Goal: Task Accomplishment & Management: Manage account settings

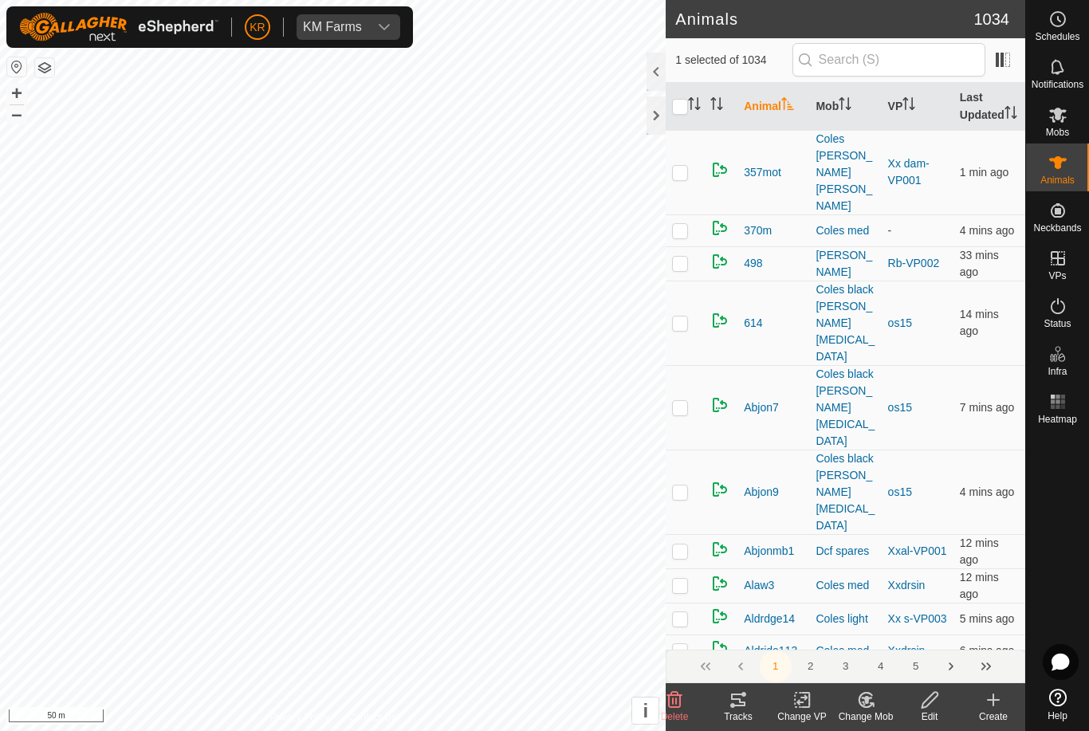
click at [876, 709] on icon at bounding box center [866, 700] width 20 height 19
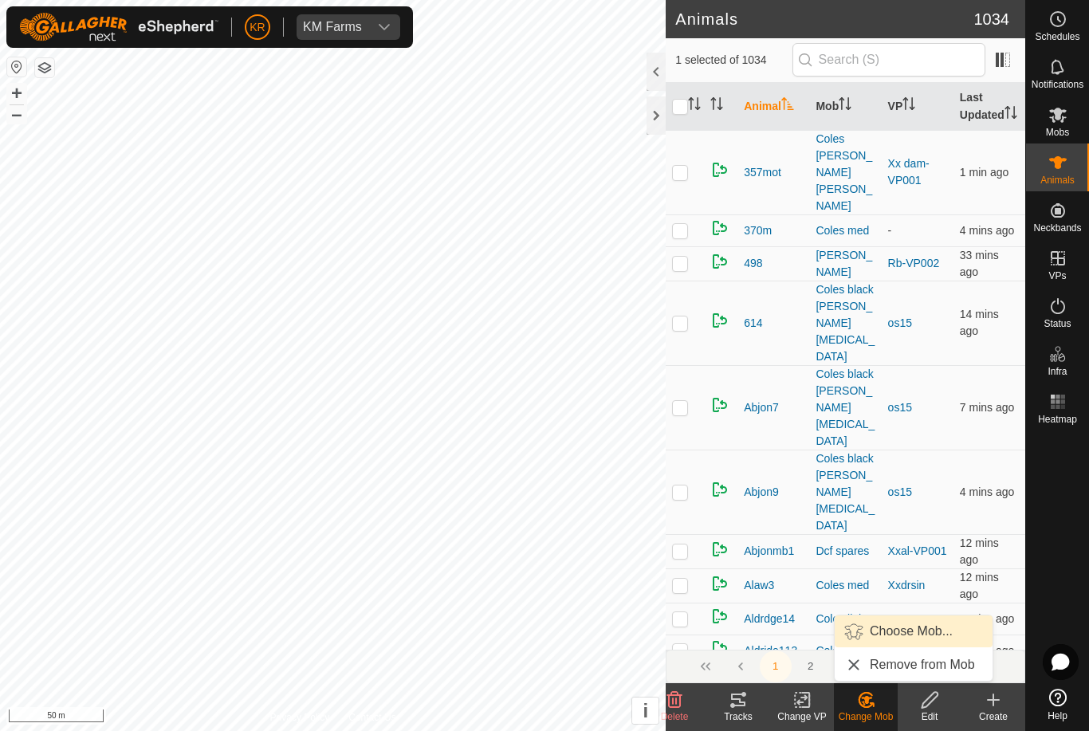
click at [927, 639] on span "Choose Mob..." at bounding box center [911, 631] width 83 height 19
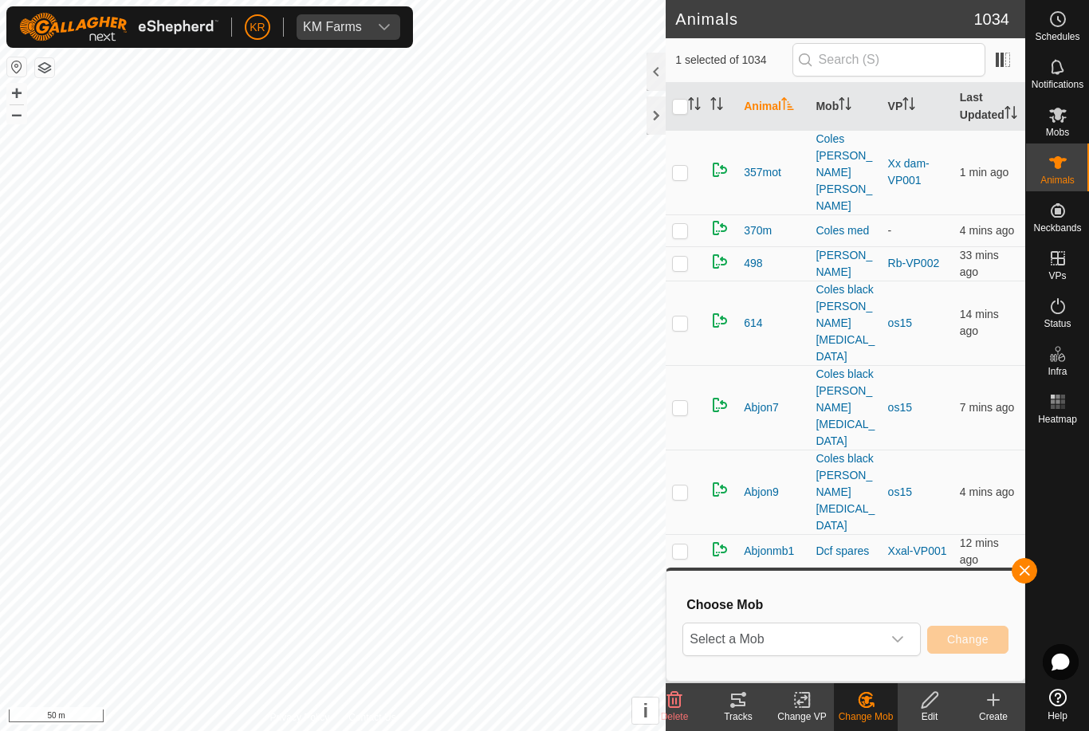
click at [892, 640] on icon "dropdown trigger" at bounding box center [898, 639] width 13 height 13
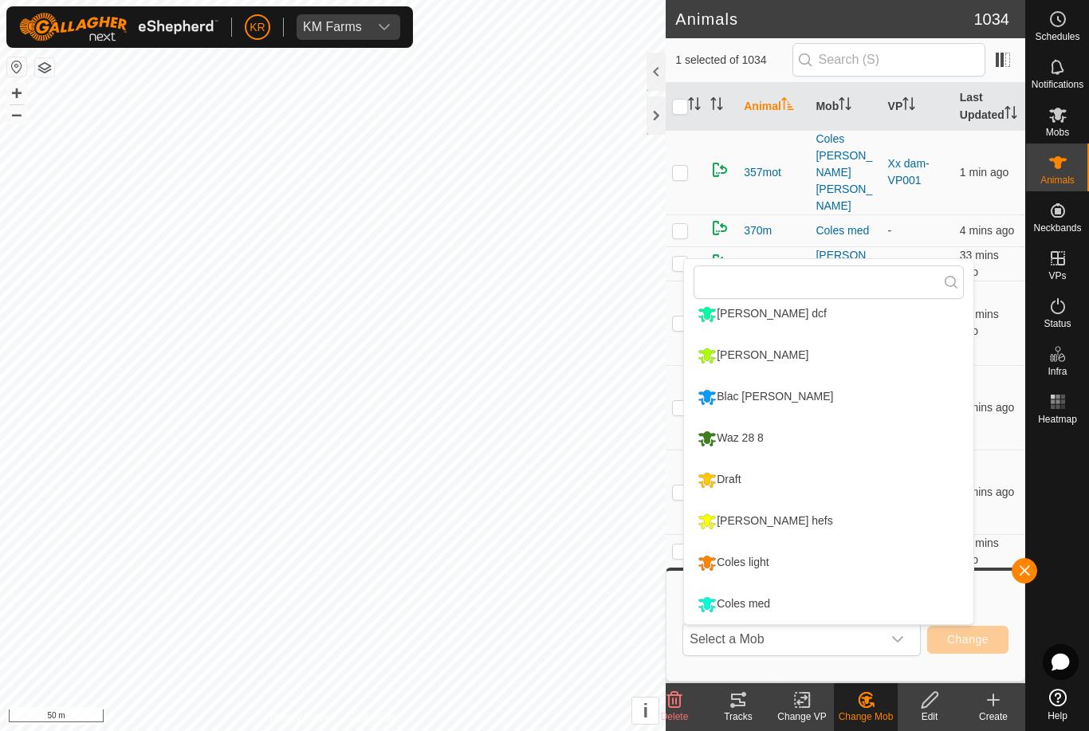
scroll to position [260, 0]
click at [866, 599] on li "Coles med" at bounding box center [828, 605] width 289 height 40
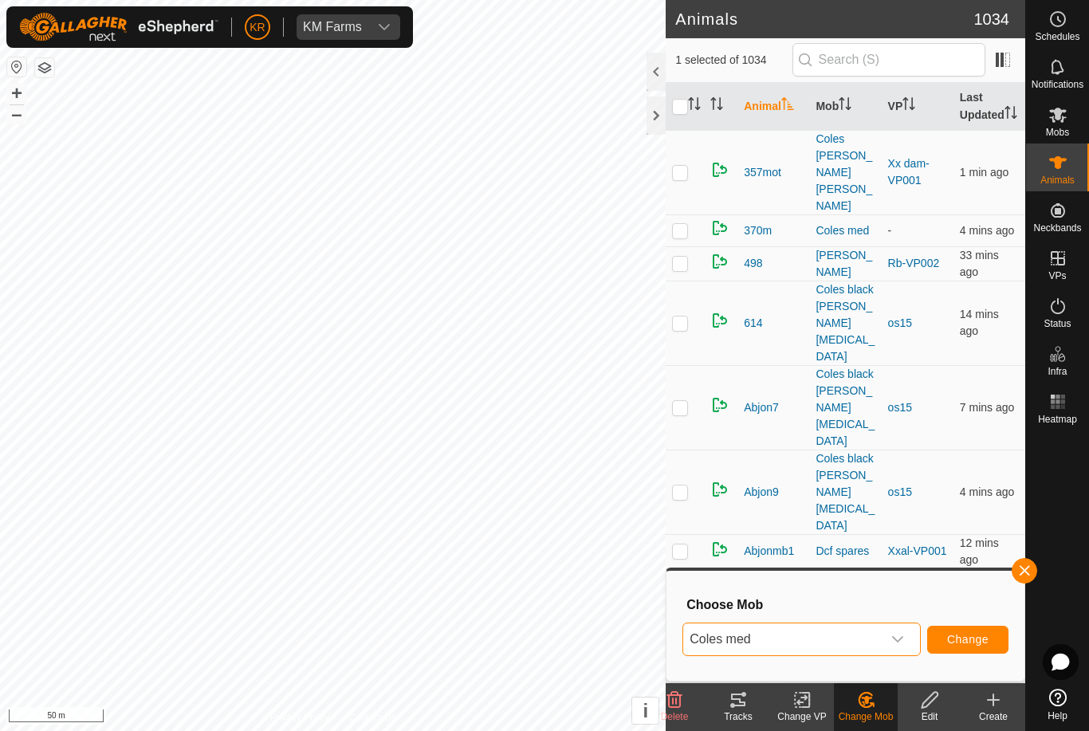
click at [982, 643] on span "Change" at bounding box center [967, 639] width 41 height 13
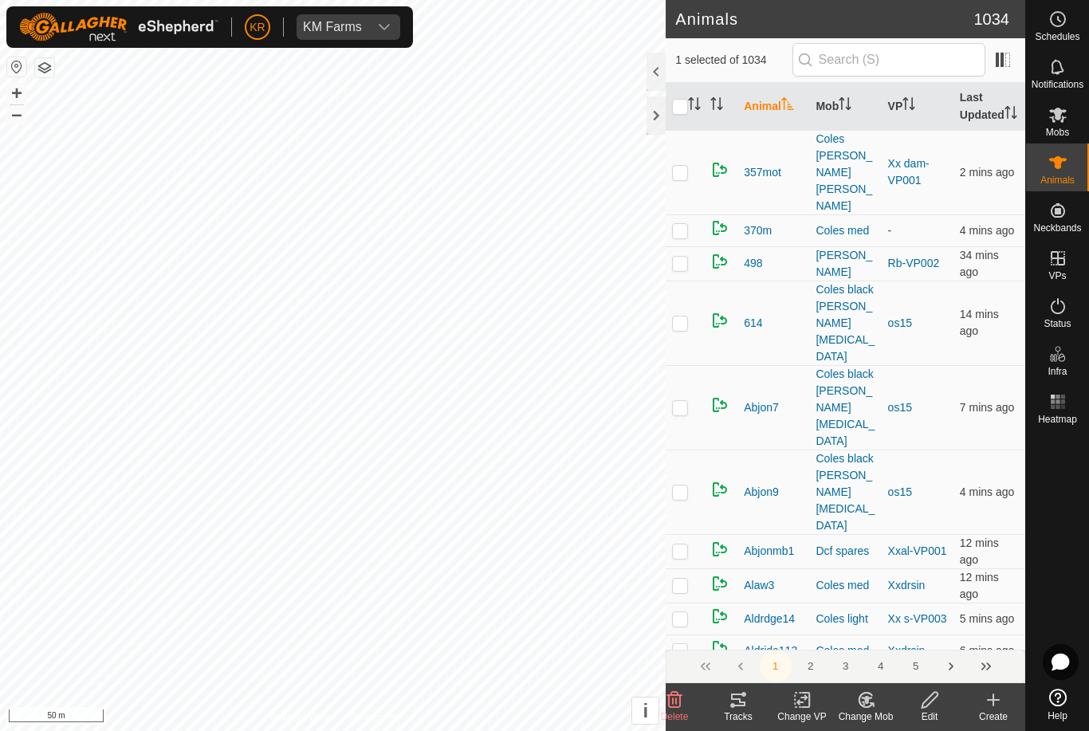
click at [879, 707] on change-mob-svg-icon at bounding box center [866, 700] width 64 height 19
click at [923, 638] on span "Choose Mob..." at bounding box center [911, 631] width 83 height 19
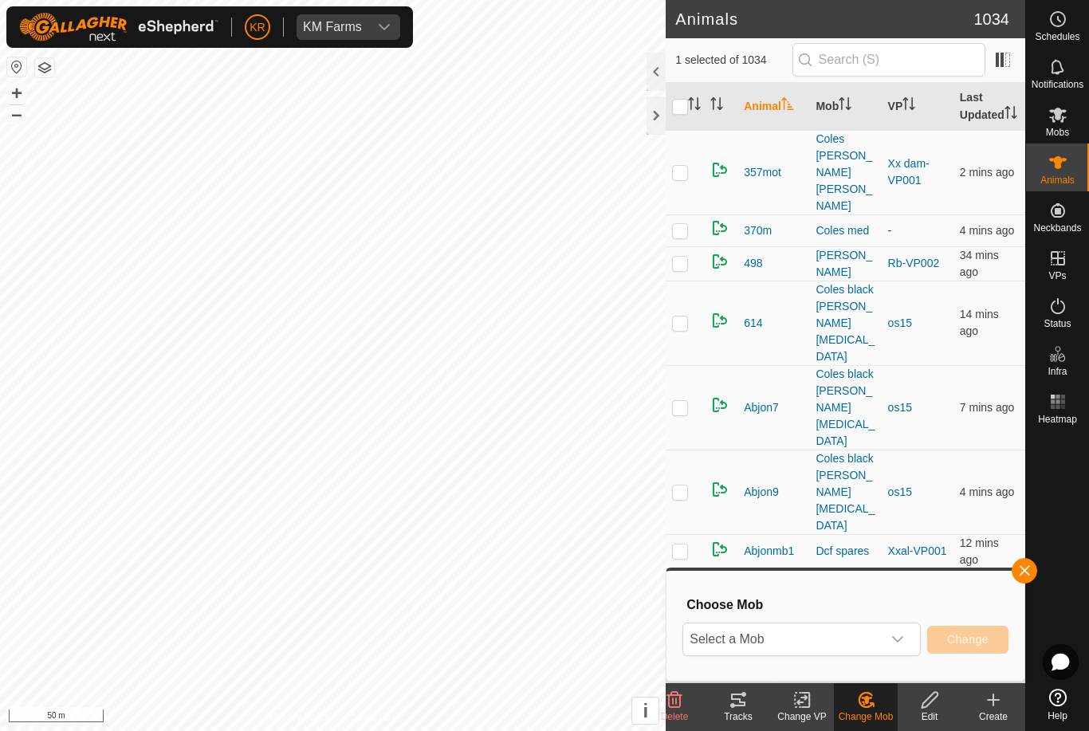
click at [878, 653] on span "Select a Mob" at bounding box center [782, 640] width 199 height 32
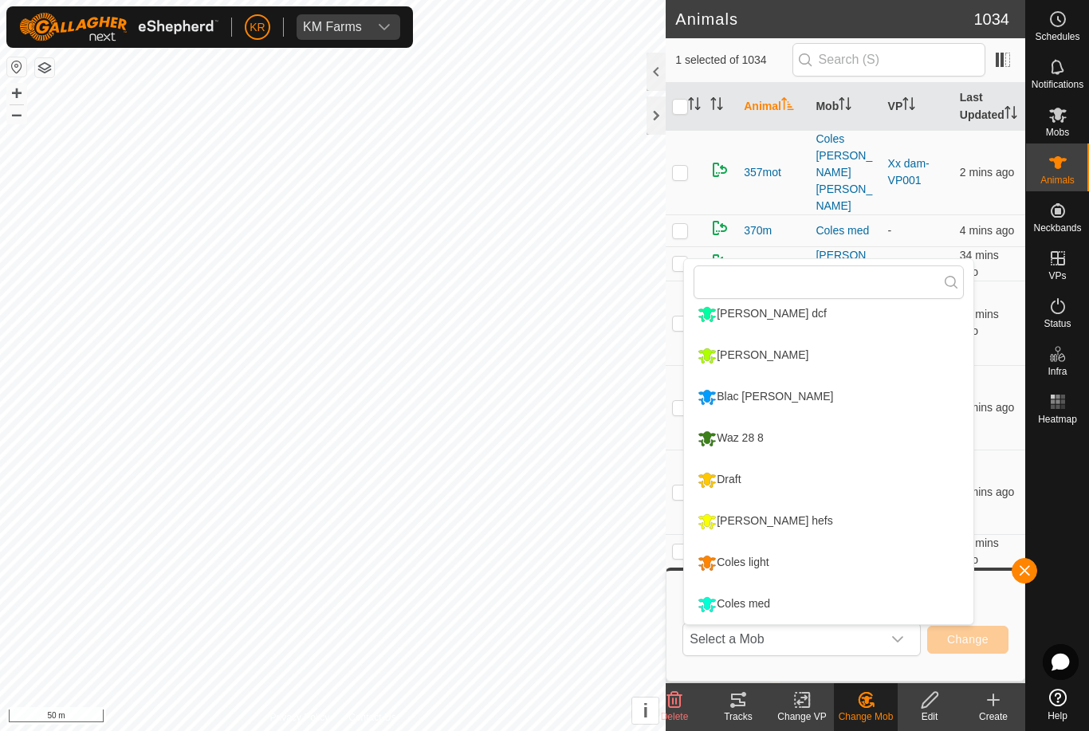
click at [852, 608] on li "Coles med" at bounding box center [828, 605] width 289 height 40
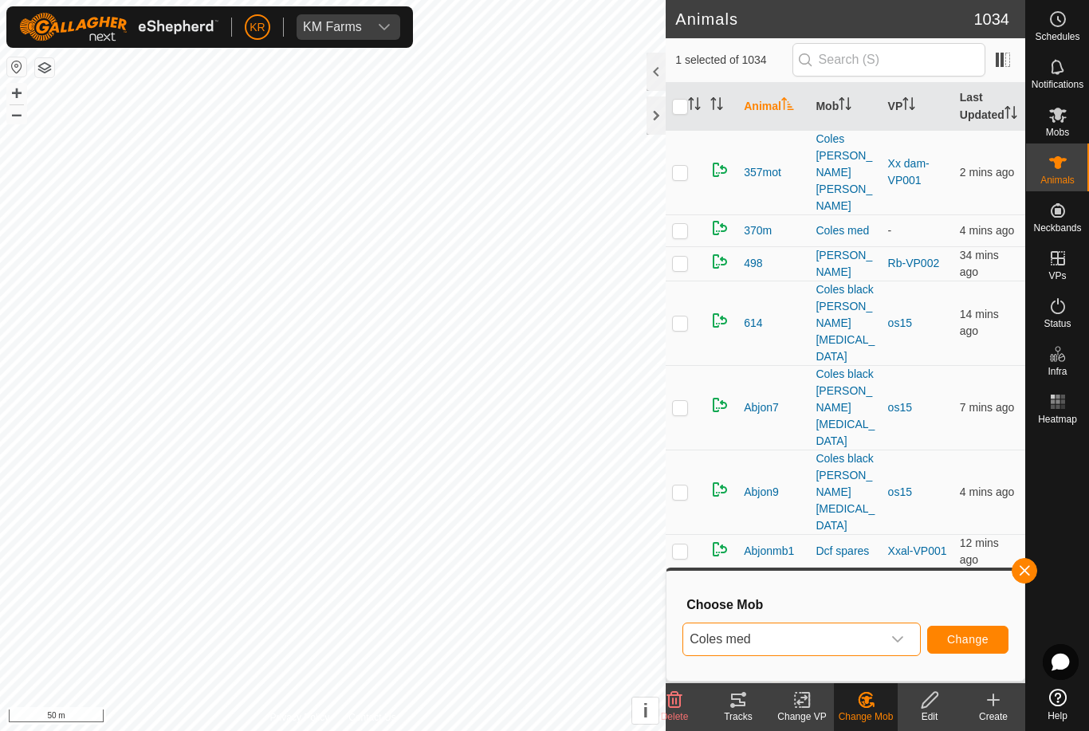
click at [971, 642] on span "Change" at bounding box center [967, 639] width 41 height 13
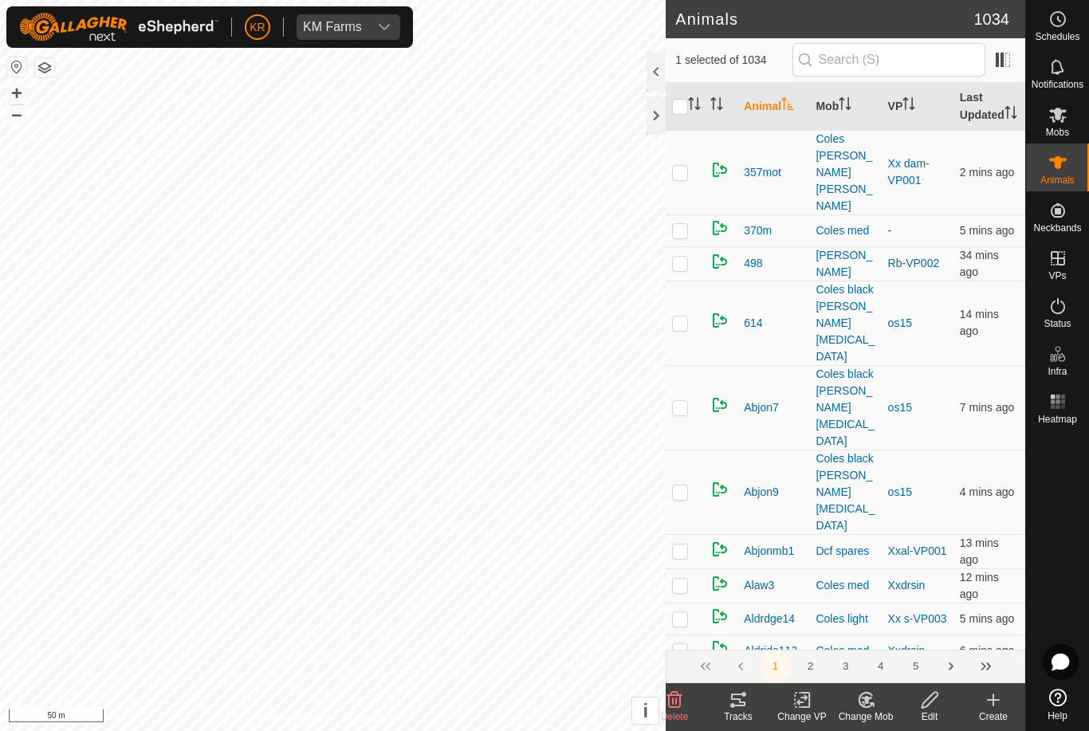
click at [867, 716] on div "Change Mob" at bounding box center [866, 717] width 64 height 14
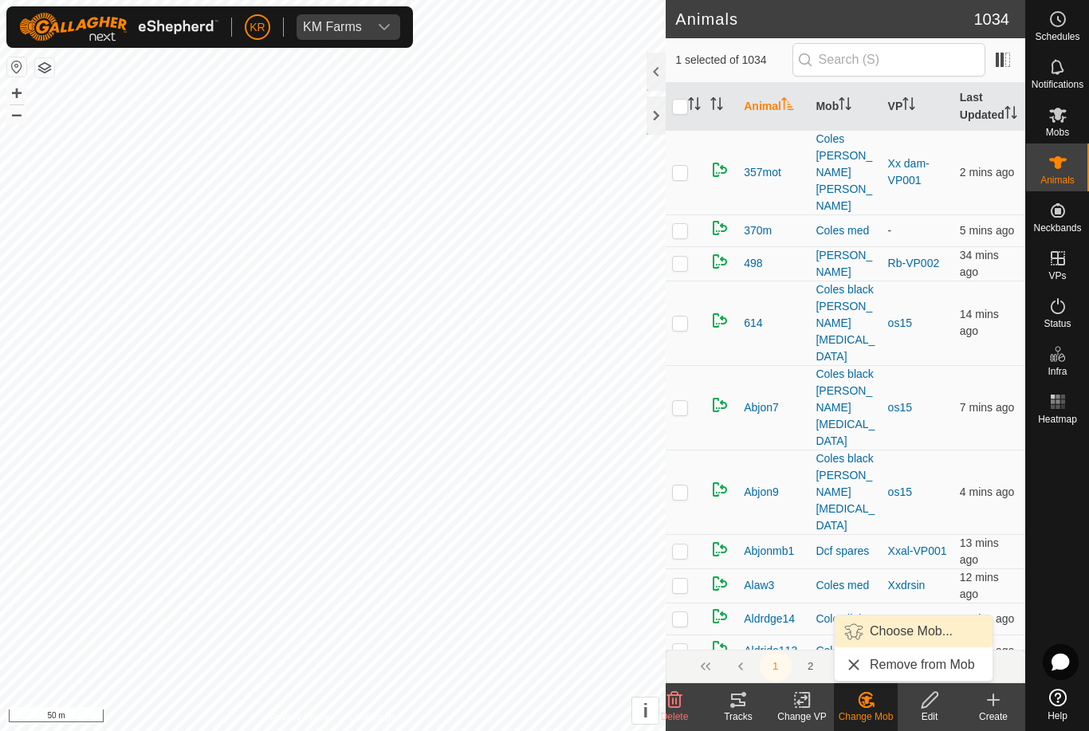
click at [921, 639] on span "Choose Mob..." at bounding box center [911, 631] width 83 height 19
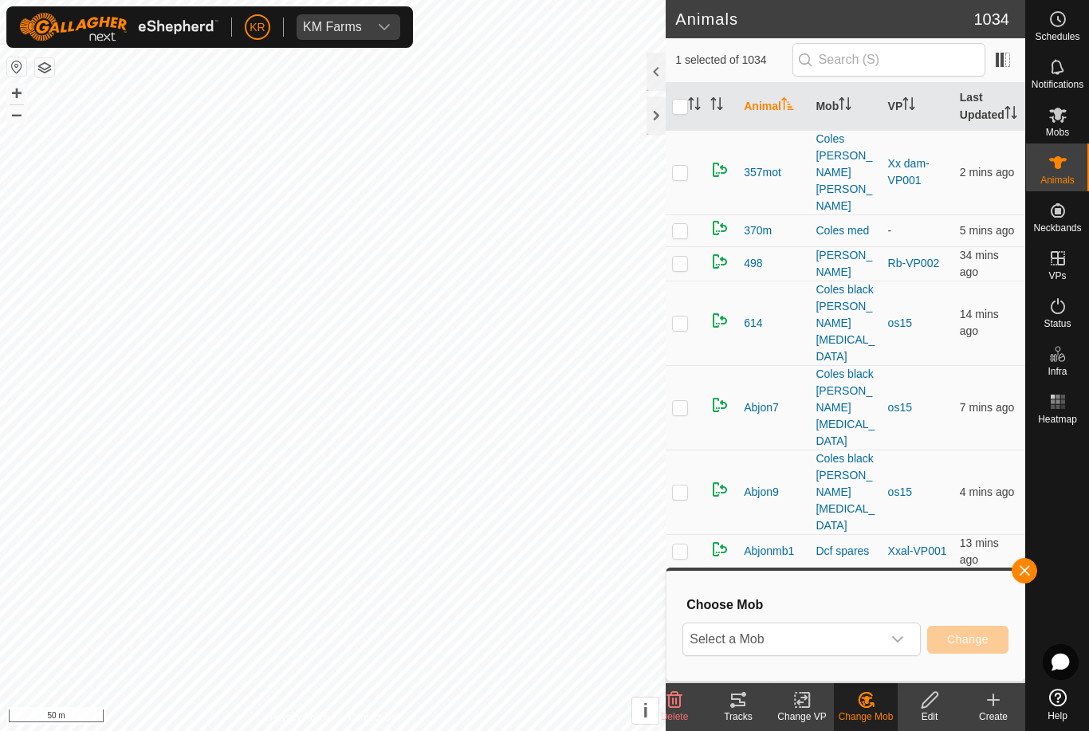
click at [893, 647] on div "dropdown trigger" at bounding box center [898, 640] width 32 height 32
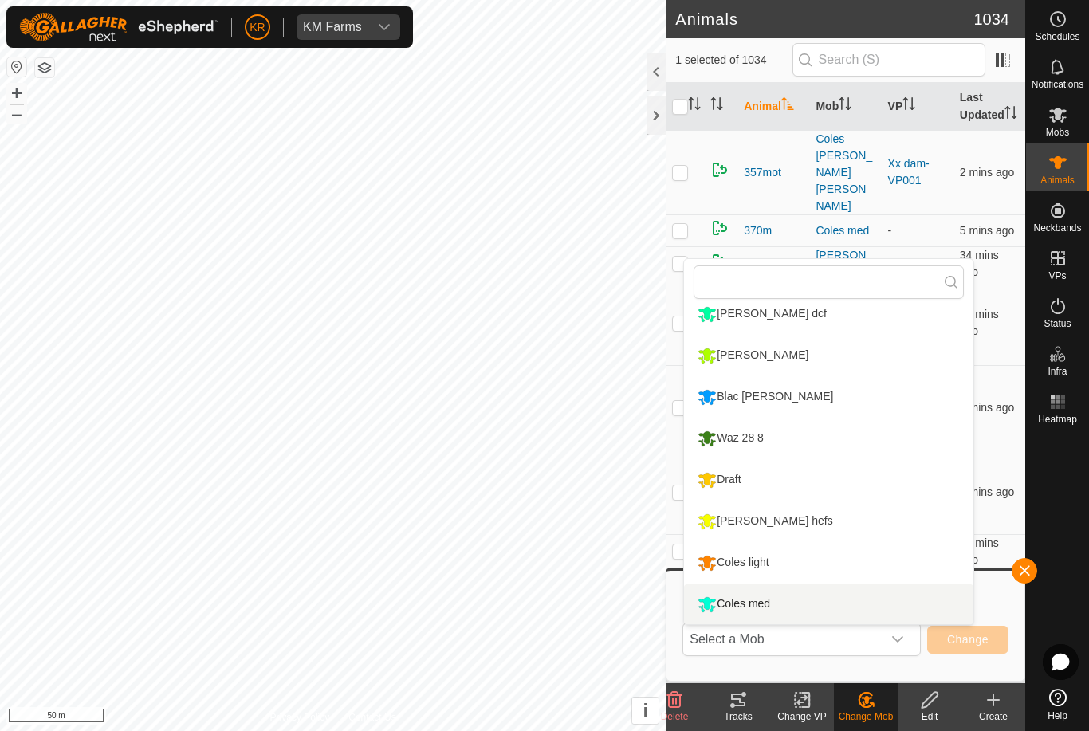
click at [848, 608] on li "Coles med" at bounding box center [828, 605] width 289 height 40
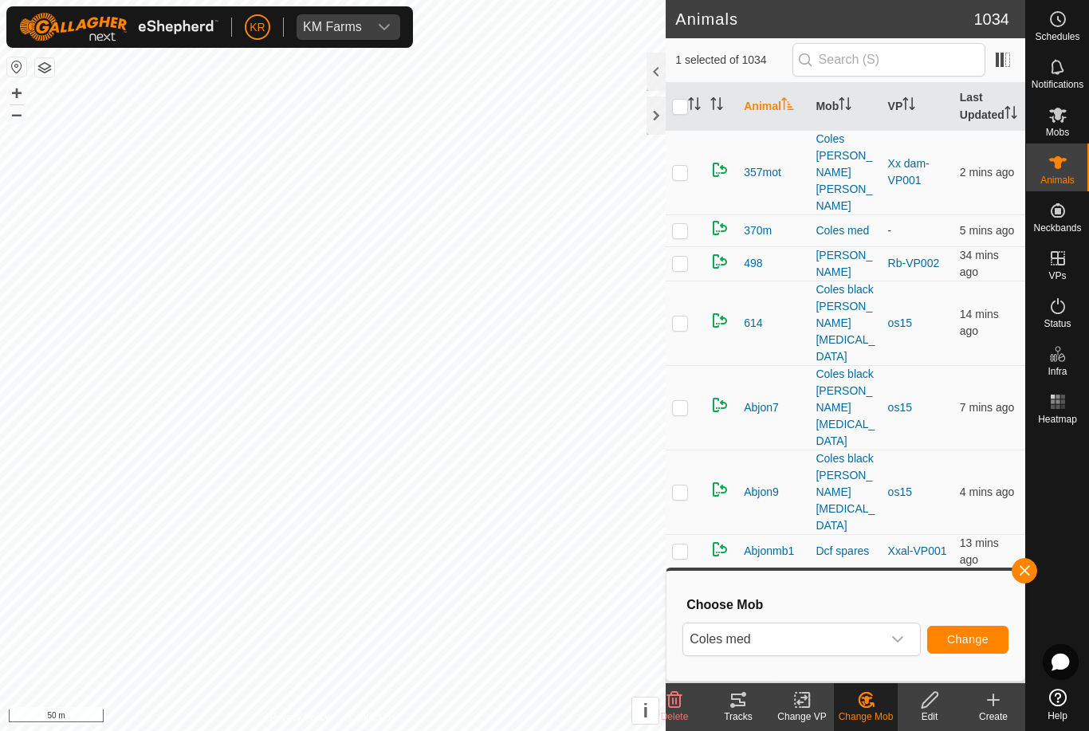
click at [978, 636] on span "Change" at bounding box center [967, 639] width 41 height 13
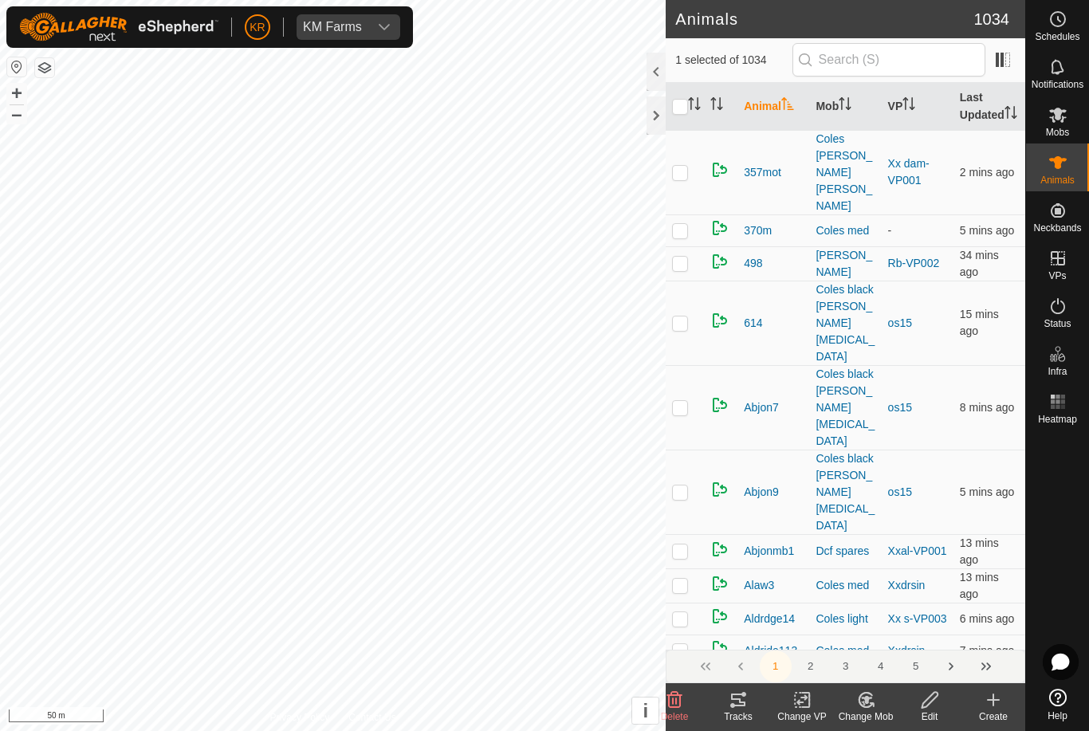
checkbox input "false"
click at [870, 717] on div "Change Mob" at bounding box center [866, 717] width 64 height 14
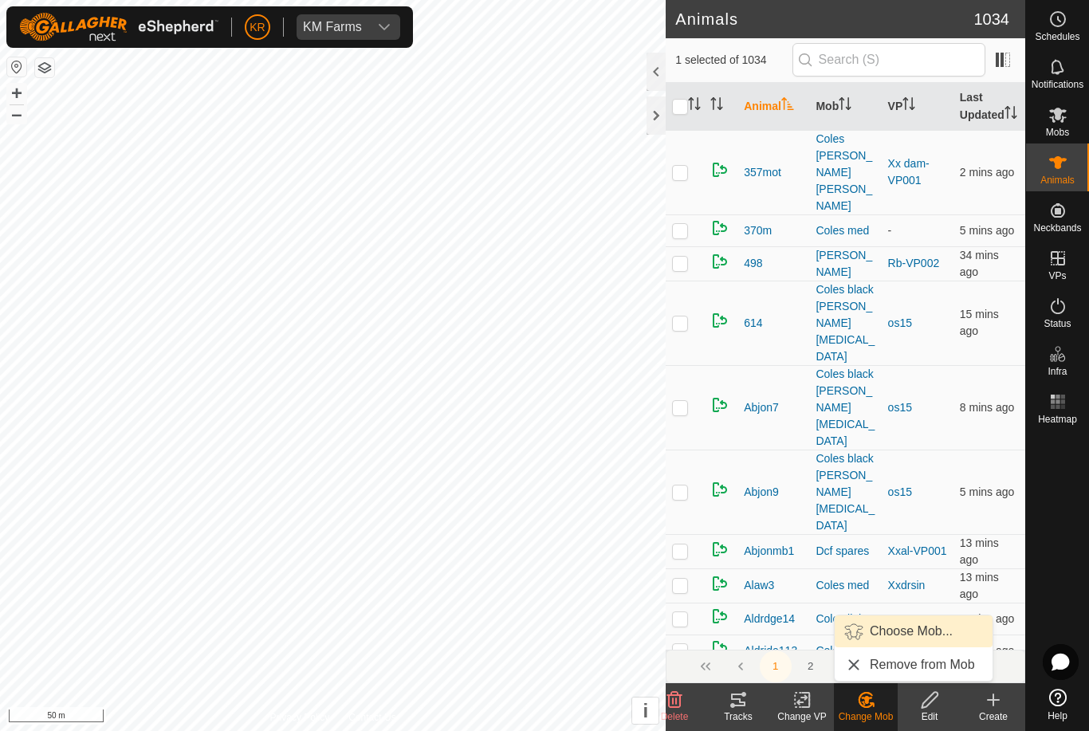
click at [932, 639] on span "Choose Mob..." at bounding box center [911, 631] width 83 height 19
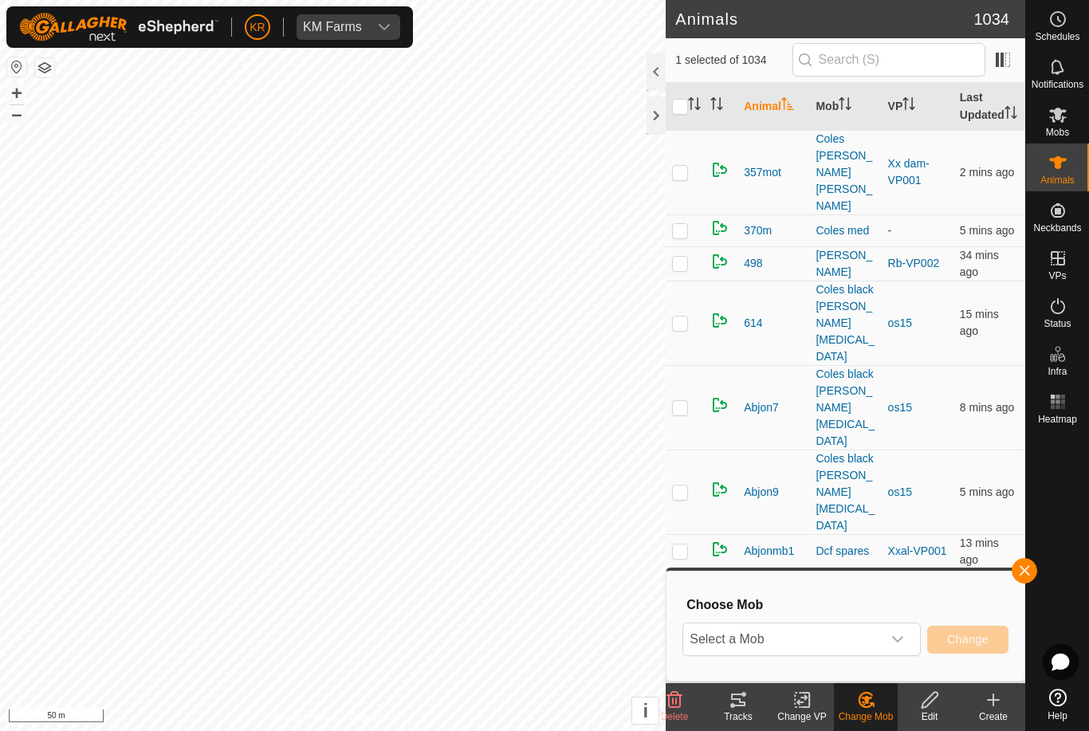
click at [898, 652] on div "dropdown trigger" at bounding box center [898, 640] width 32 height 32
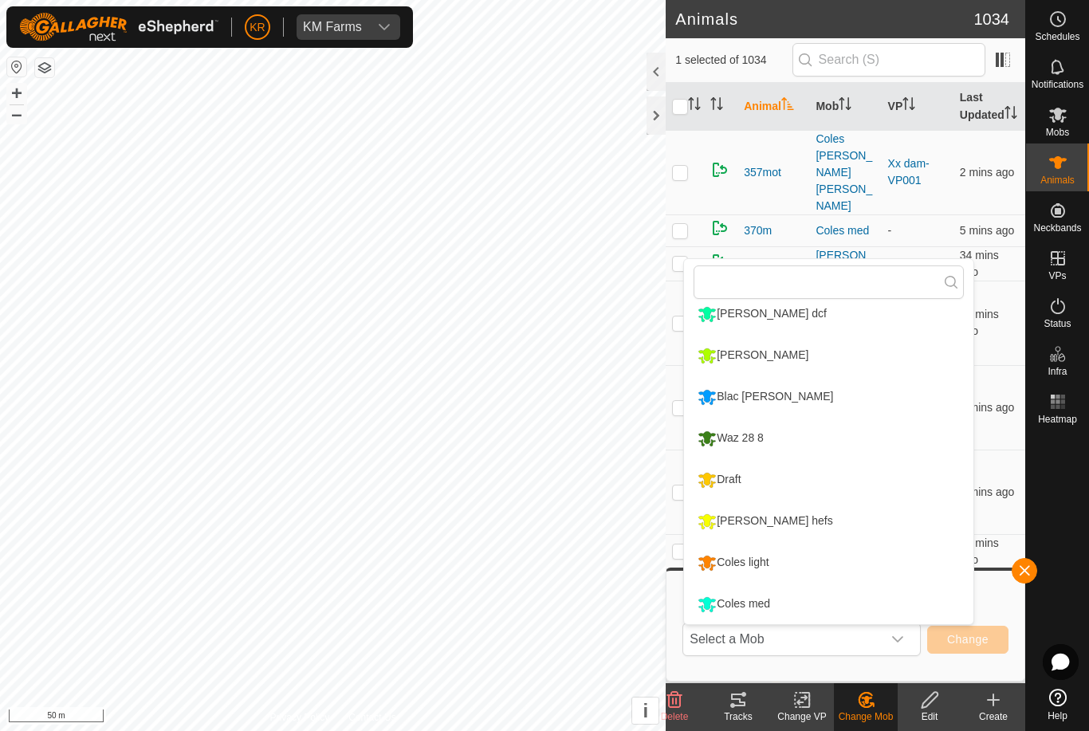
click at [856, 611] on li "Coles med" at bounding box center [828, 605] width 289 height 40
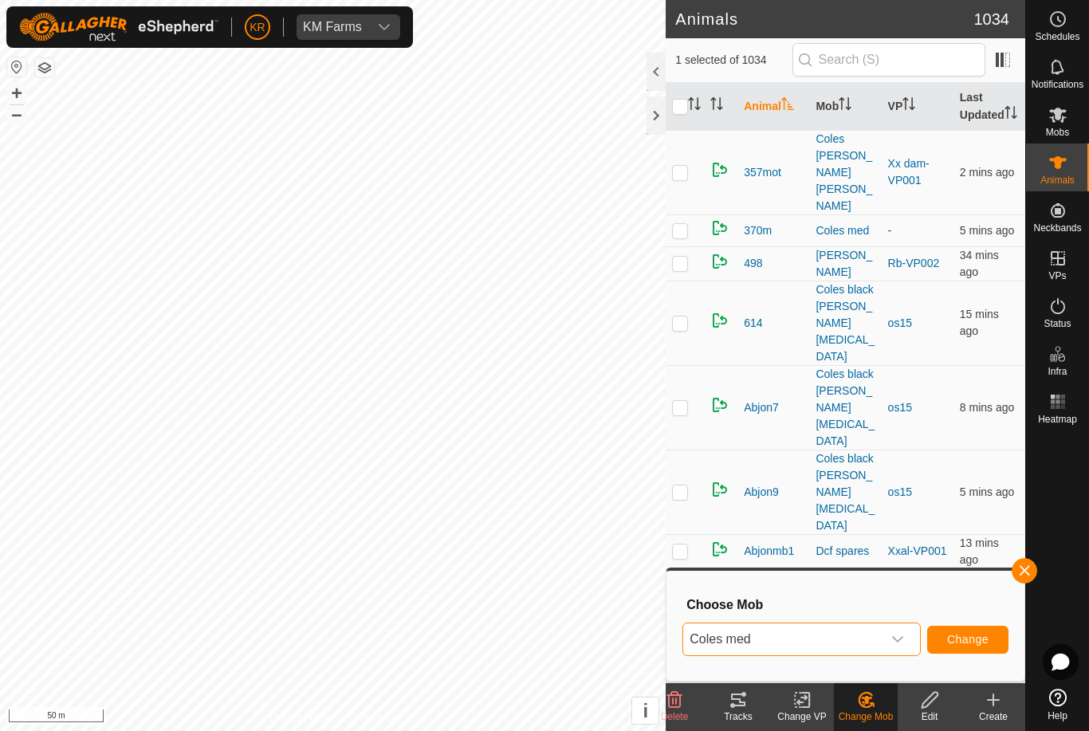
click at [982, 636] on span "Change" at bounding box center [967, 639] width 41 height 13
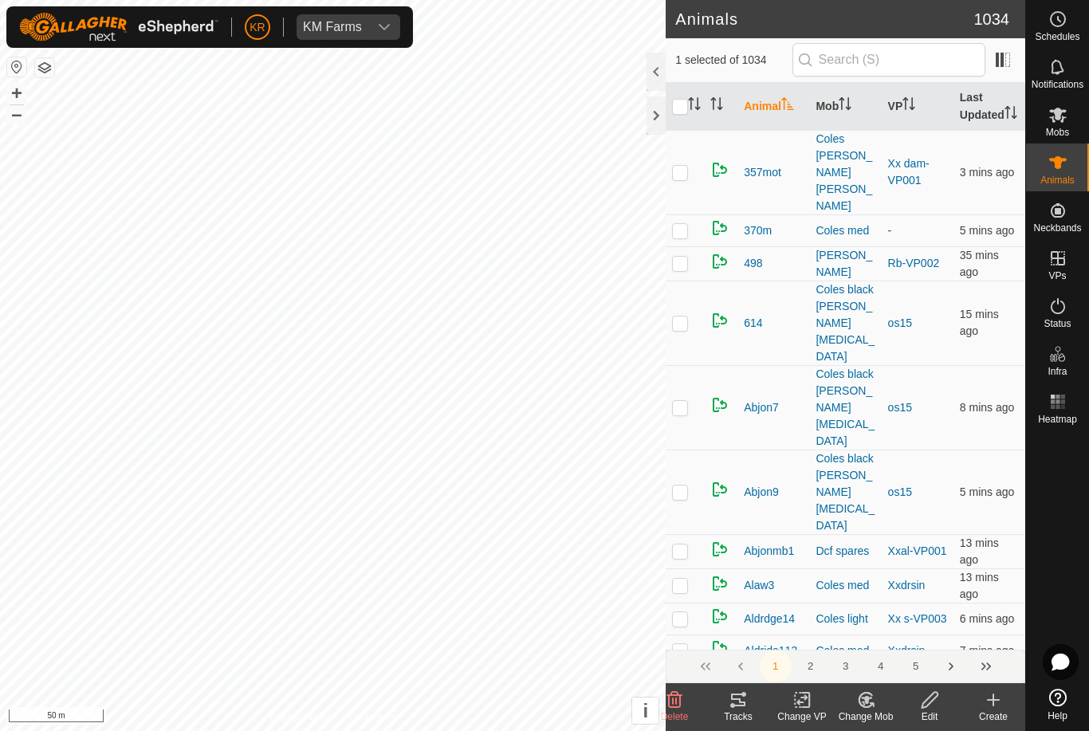
click at [873, 705] on icon at bounding box center [871, 704] width 3 height 3
click at [925, 638] on span "Choose Mob..." at bounding box center [911, 631] width 83 height 19
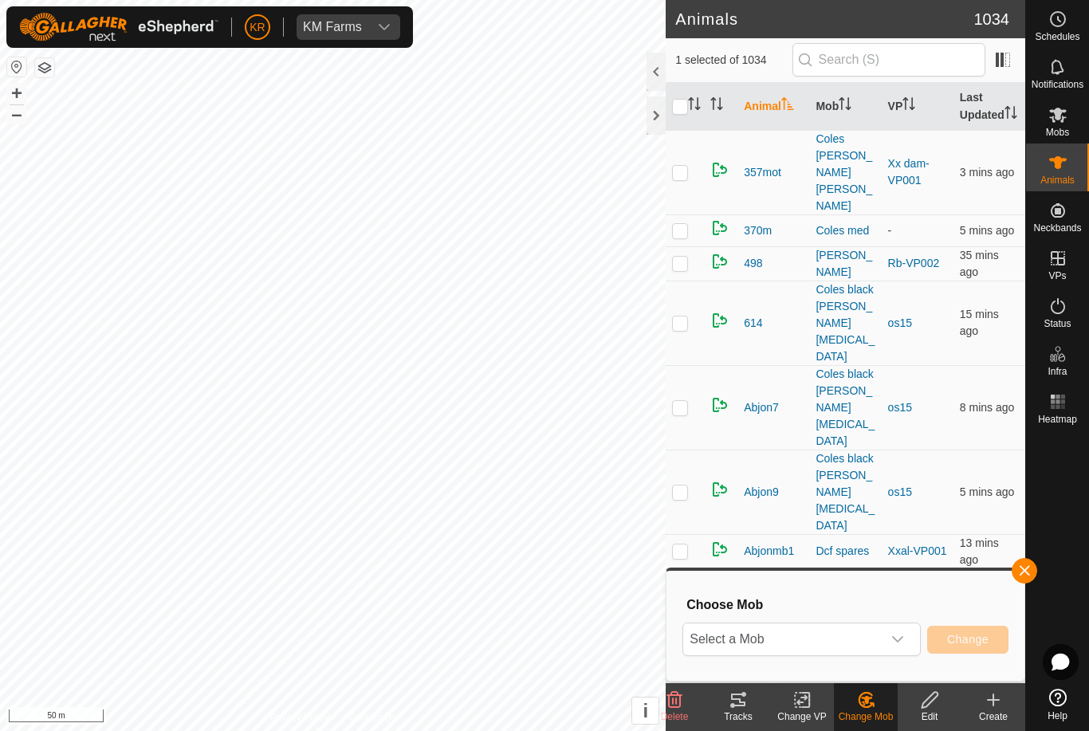
click at [901, 644] on icon "dropdown trigger" at bounding box center [898, 639] width 13 height 13
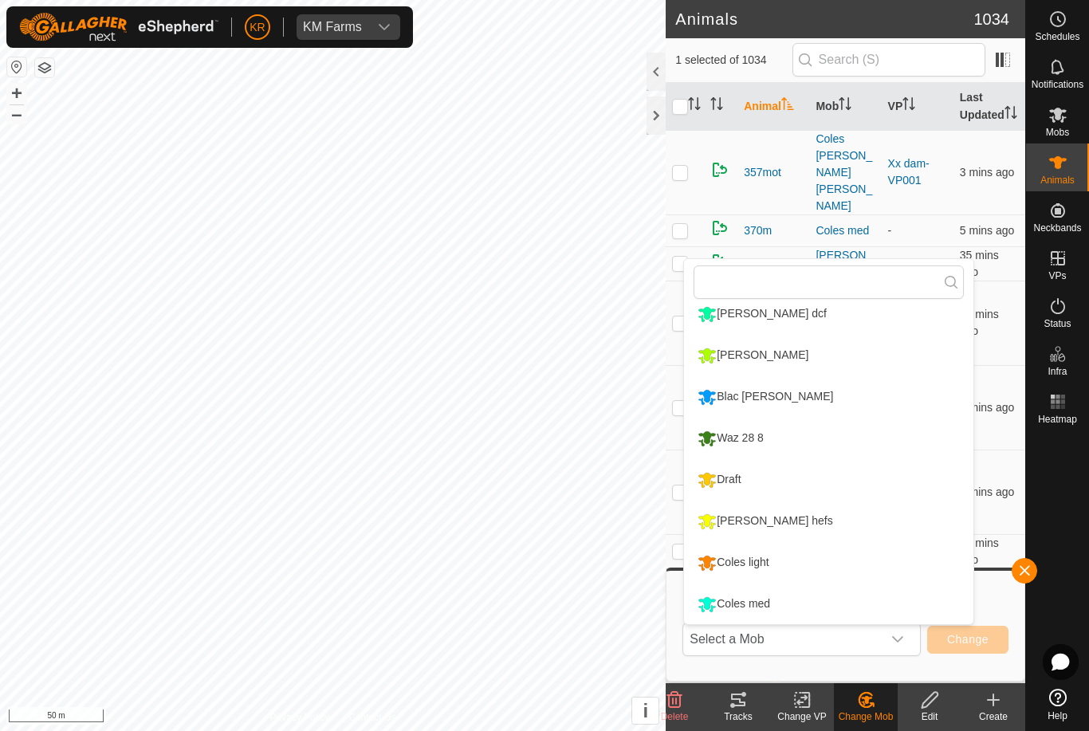
click at [857, 604] on li "Coles med" at bounding box center [828, 605] width 289 height 40
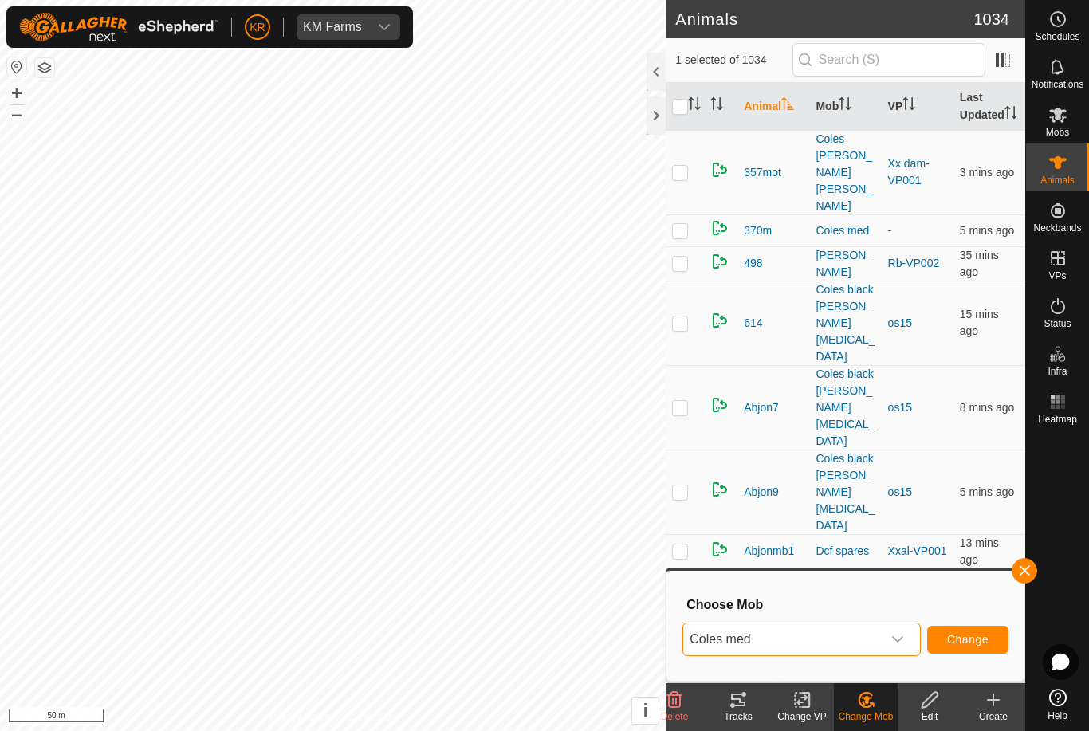
click at [980, 640] on span "Change" at bounding box center [967, 639] width 41 height 13
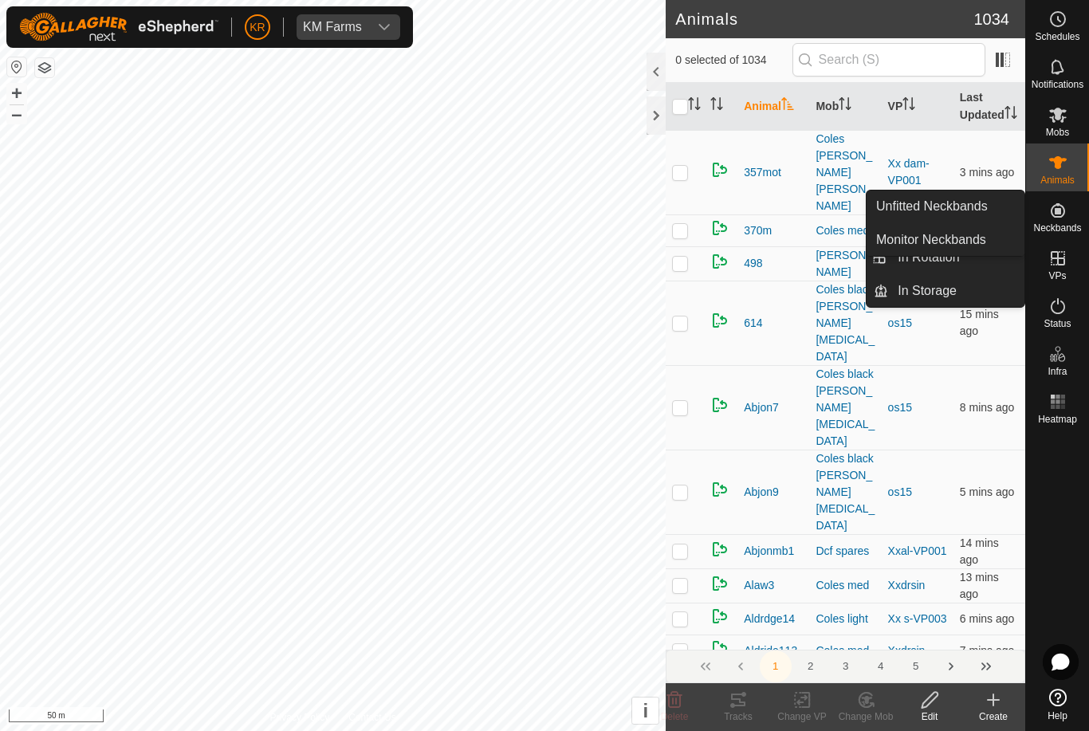
click at [991, 210] on link "Unfitted Neckbands" at bounding box center [946, 207] width 158 height 32
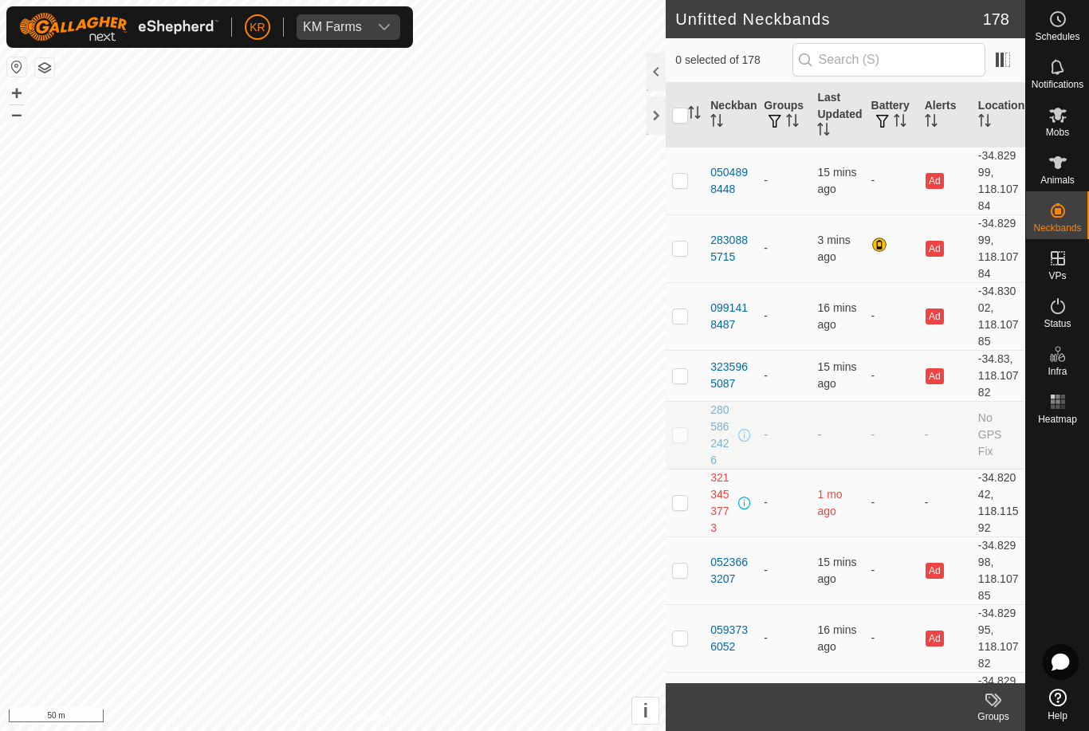
checkbox input "true"
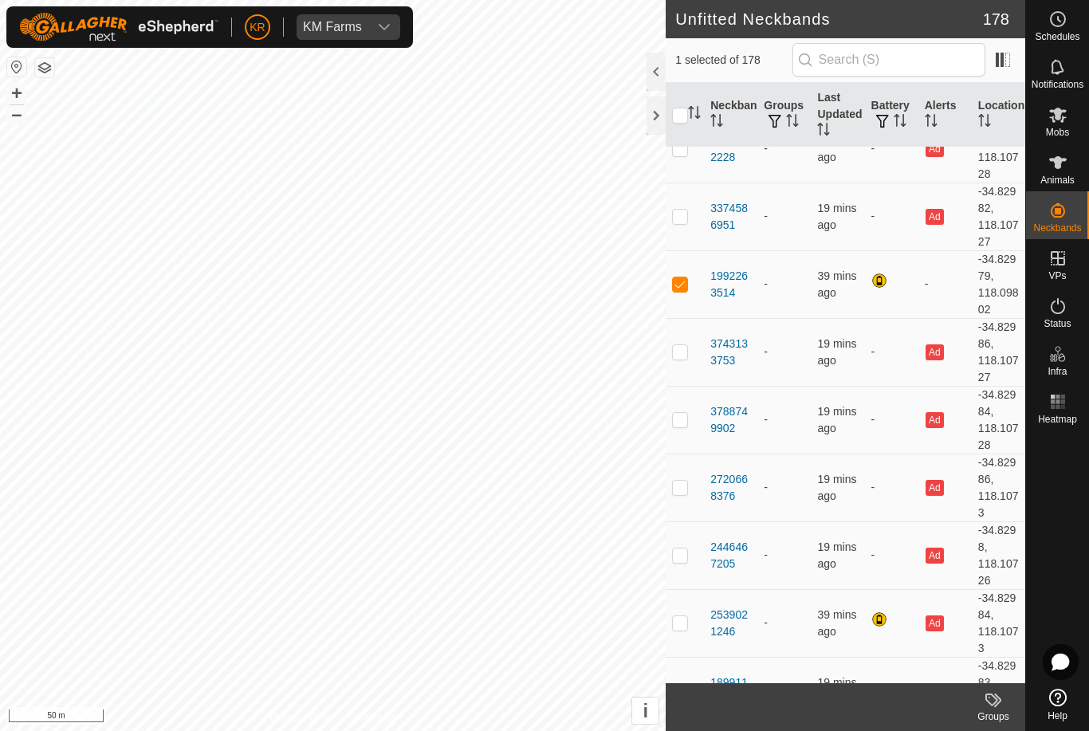
scroll to position [10046, 0]
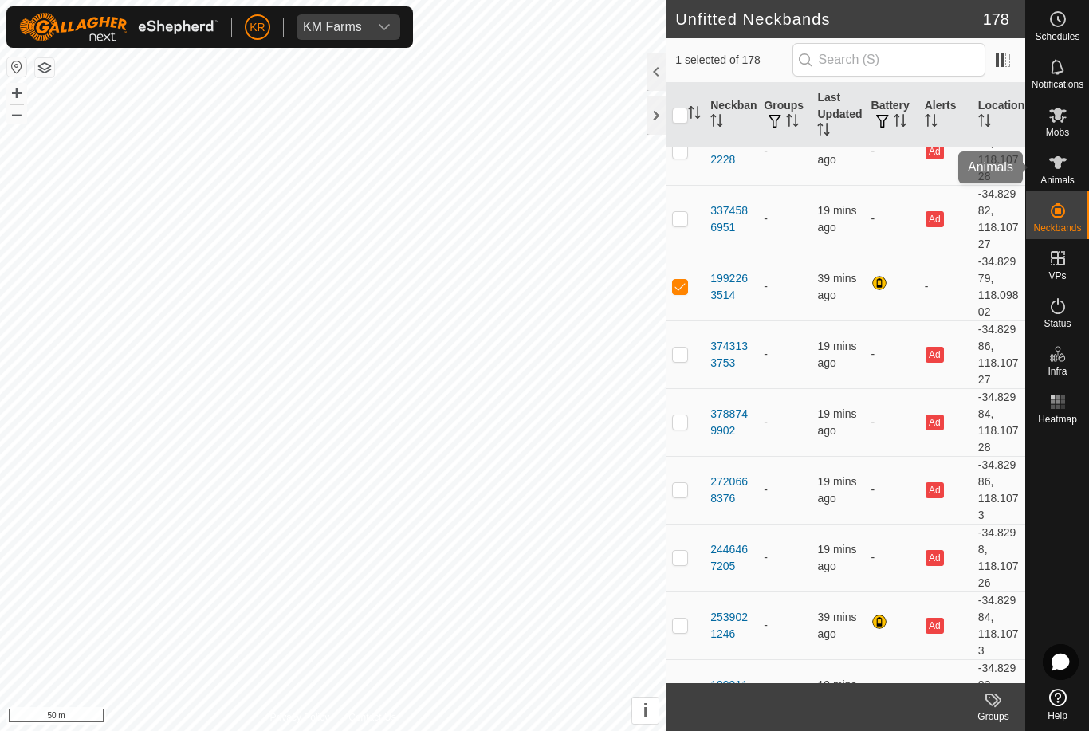
click at [1073, 176] on span "Animals" at bounding box center [1058, 180] width 34 height 10
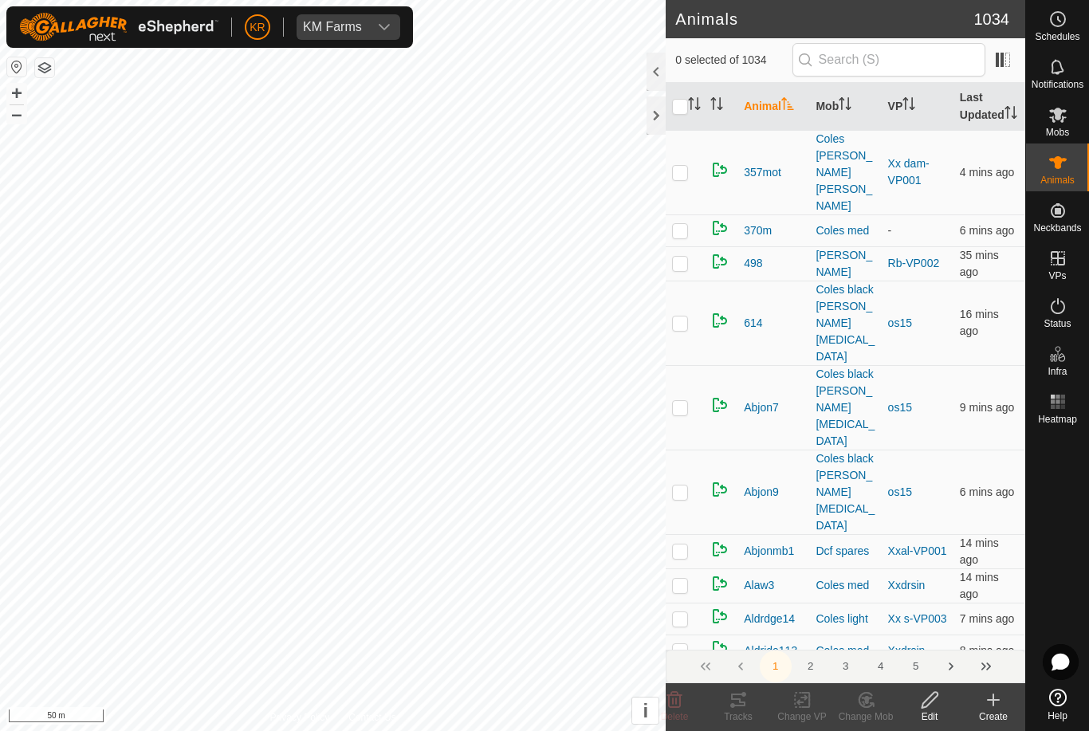
click at [994, 706] on icon at bounding box center [994, 700] width 0 height 11
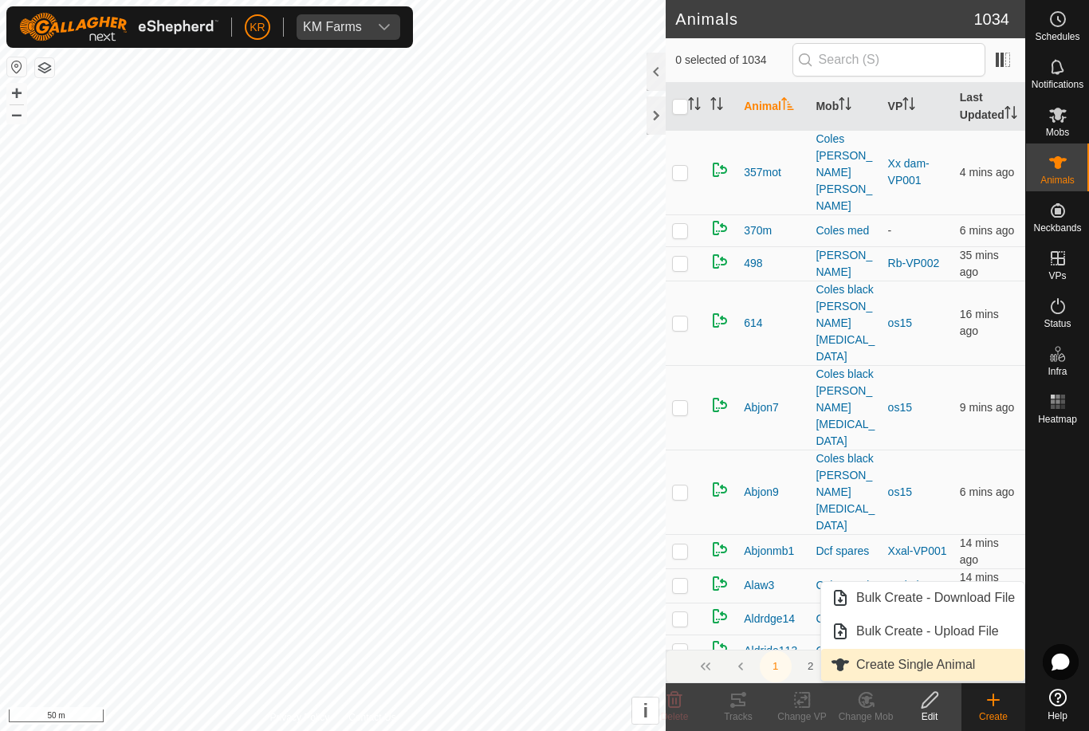
click at [978, 663] on link "Create Single Animal" at bounding box center [922, 665] width 203 height 32
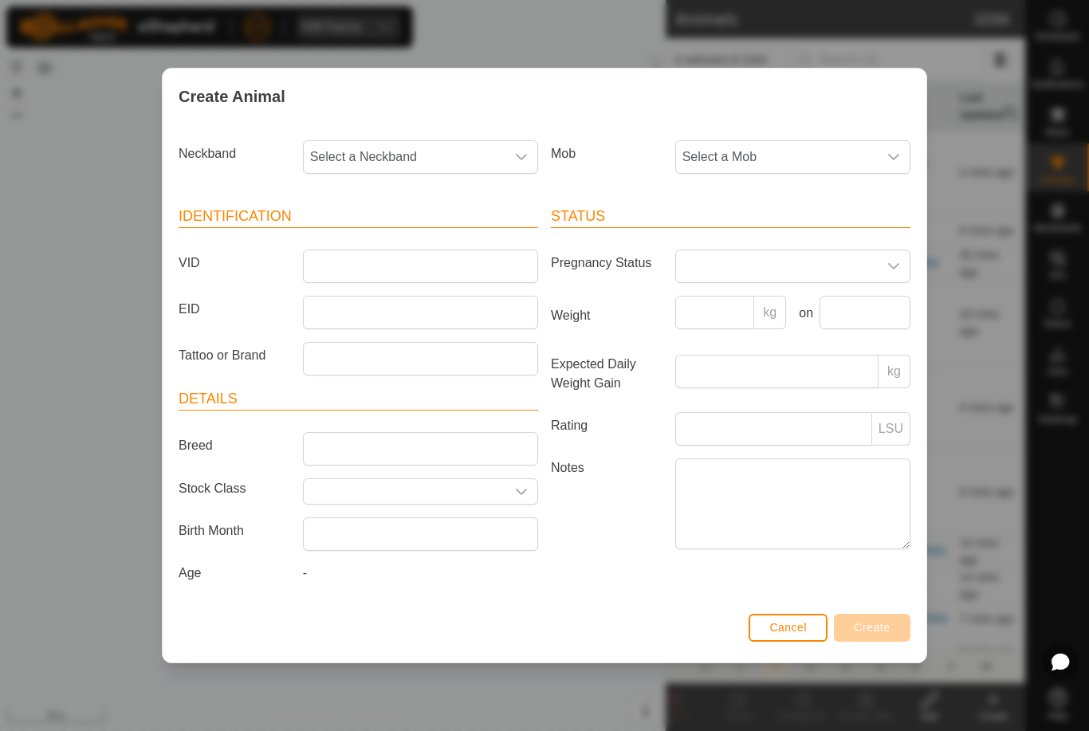
click at [428, 161] on span "Select a Neckband" at bounding box center [405, 157] width 202 height 32
type input "2"
click at [449, 211] on input "1992" at bounding box center [421, 199] width 215 height 33
click at [380, 212] on input "1992" at bounding box center [421, 199] width 215 height 33
type input "1992"
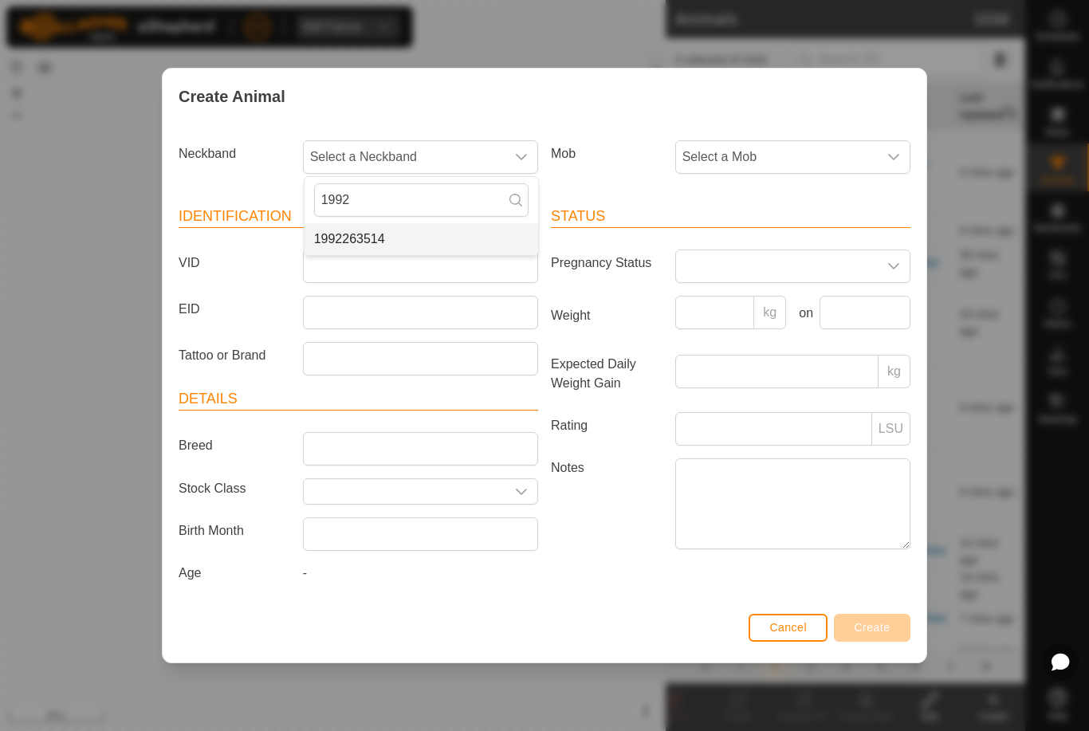
click at [376, 236] on span "1992263514" at bounding box center [349, 239] width 71 height 19
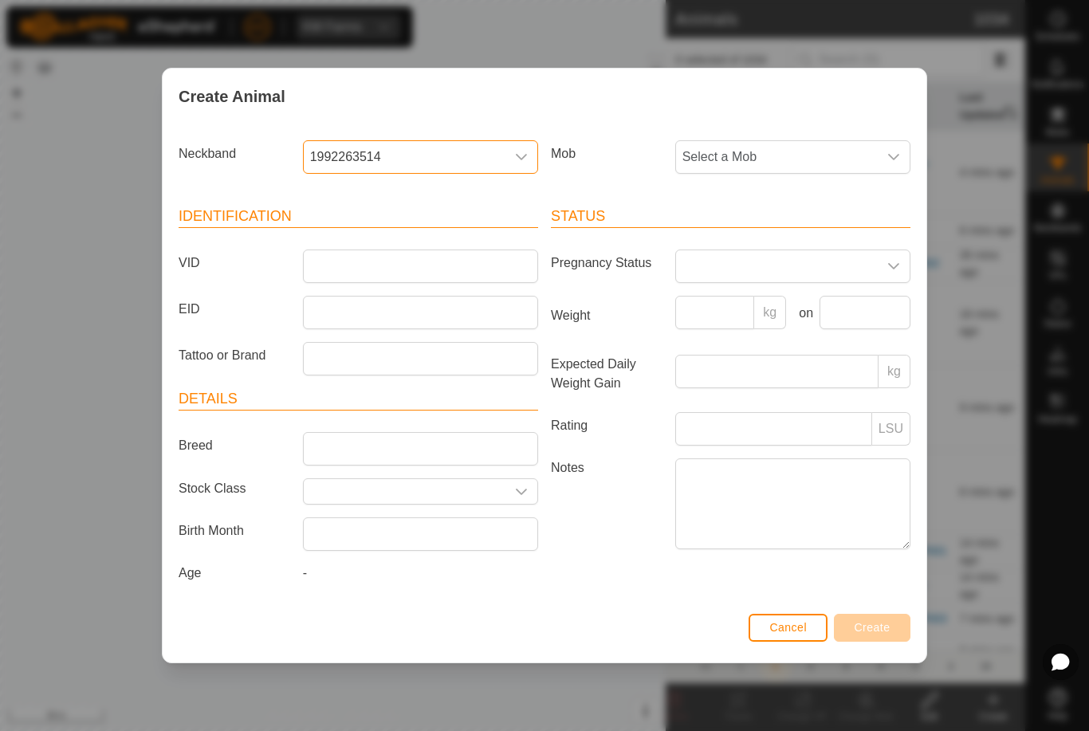
click at [785, 141] on span "Select a Mob" at bounding box center [777, 157] width 202 height 32
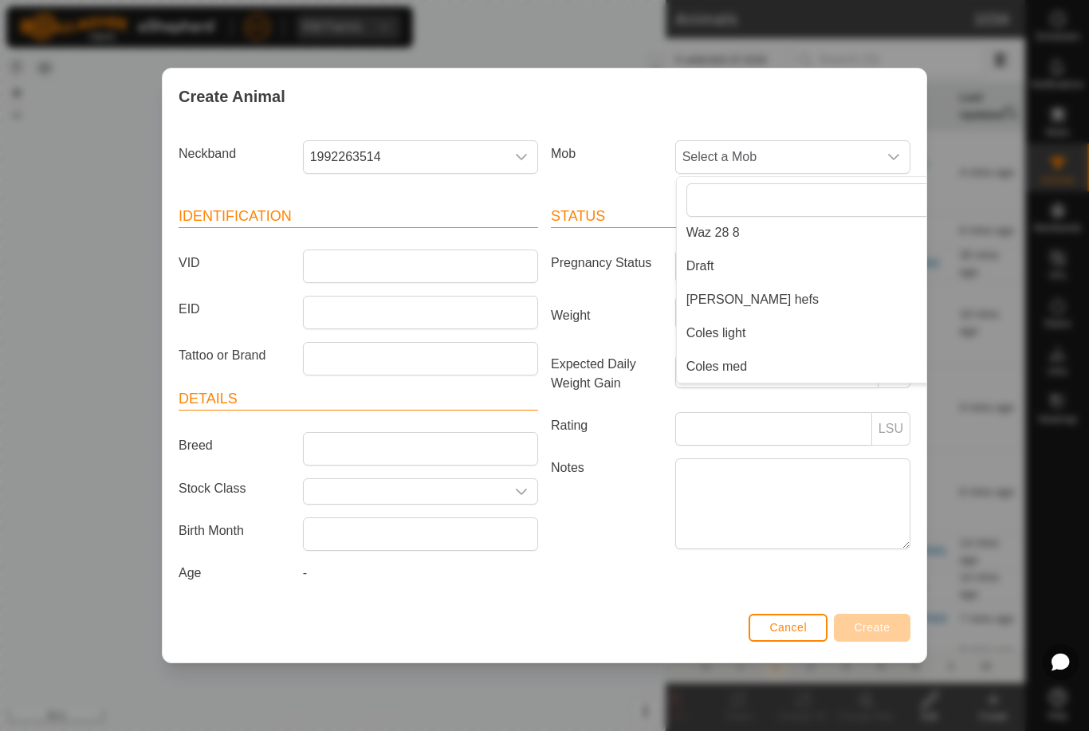
scroll to position [341, 0]
click at [769, 356] on li "Coles med" at bounding box center [825, 367] width 297 height 32
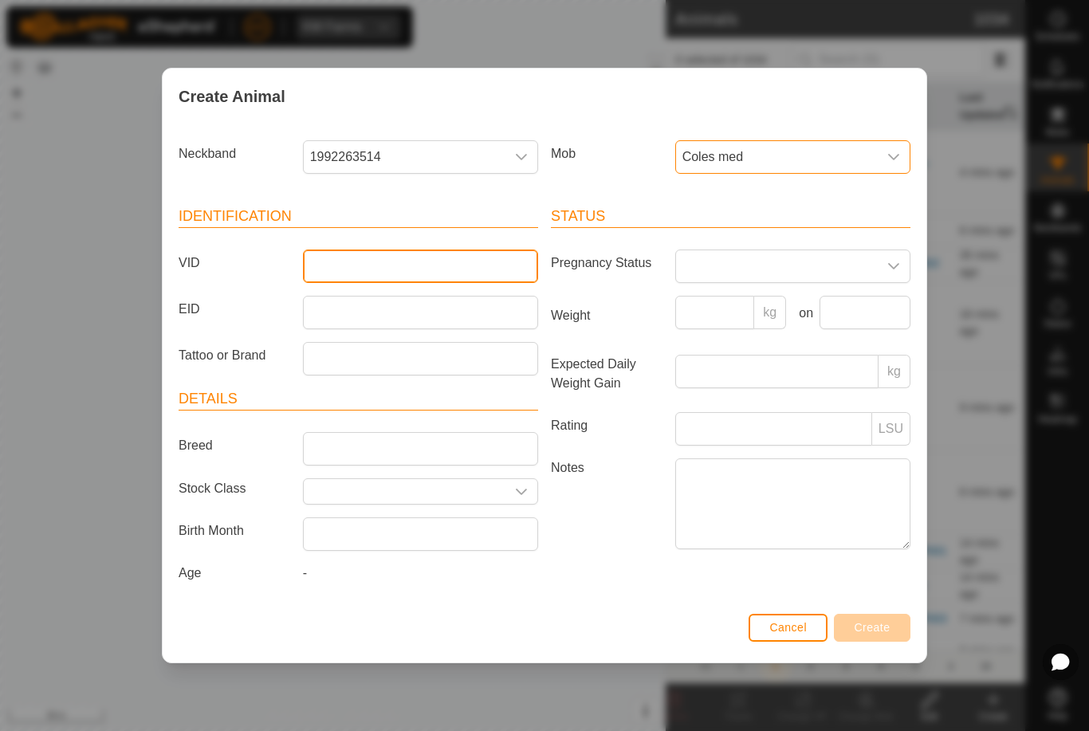
click at [400, 266] on input "VID" at bounding box center [420, 266] width 235 height 33
type input "Unk333"
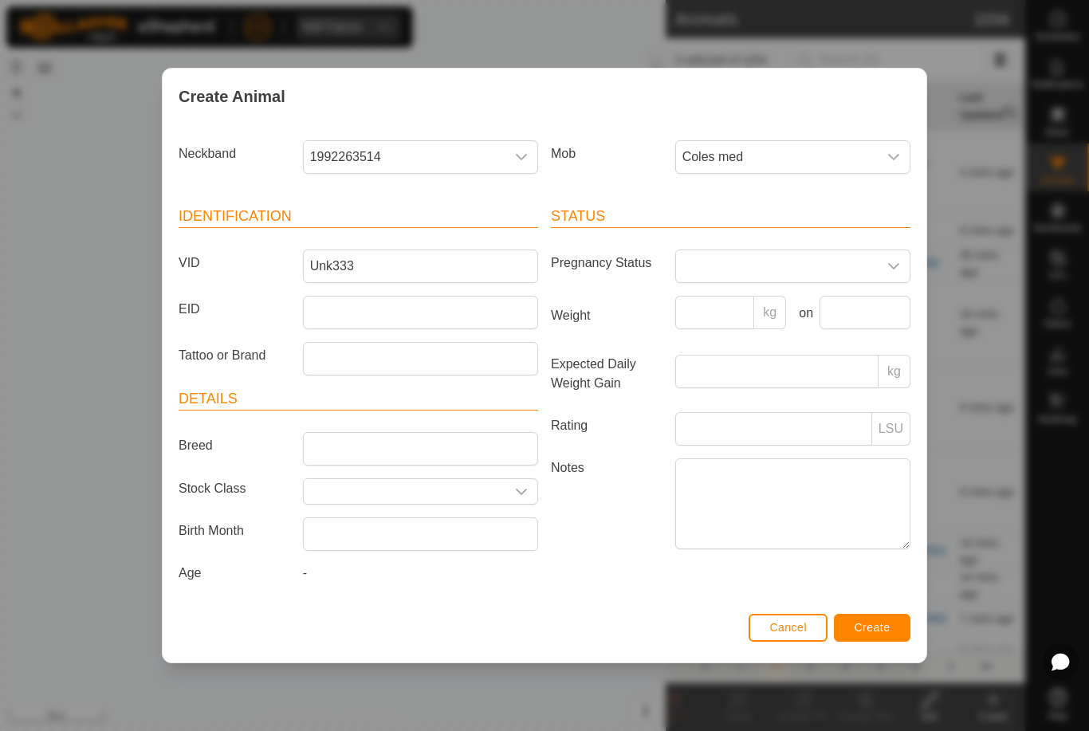
click at [883, 620] on button "Create" at bounding box center [872, 628] width 77 height 28
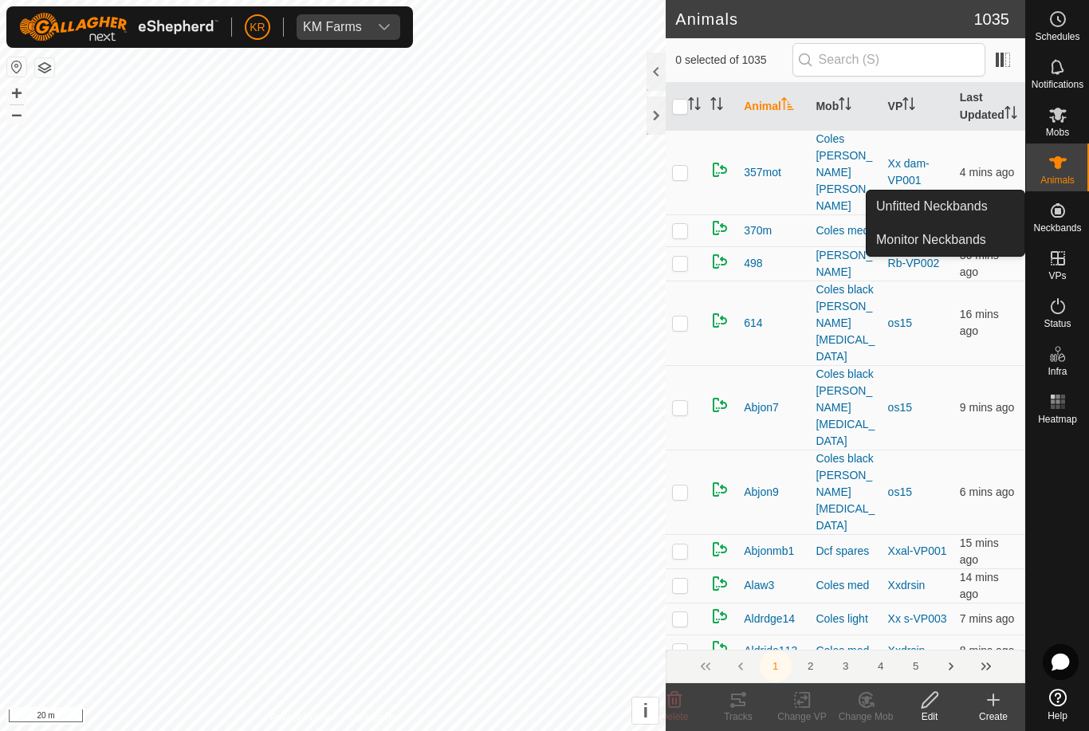
click at [980, 215] on span "Unfitted Neckbands" at bounding box center [932, 206] width 112 height 19
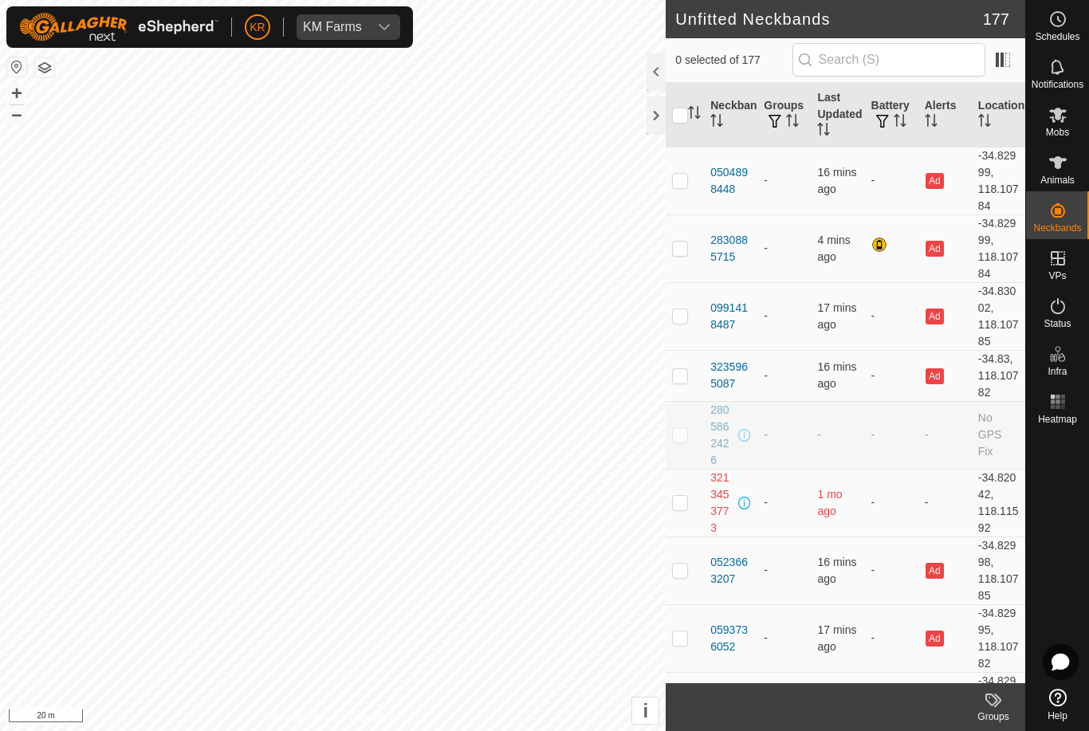
checkbox input "true"
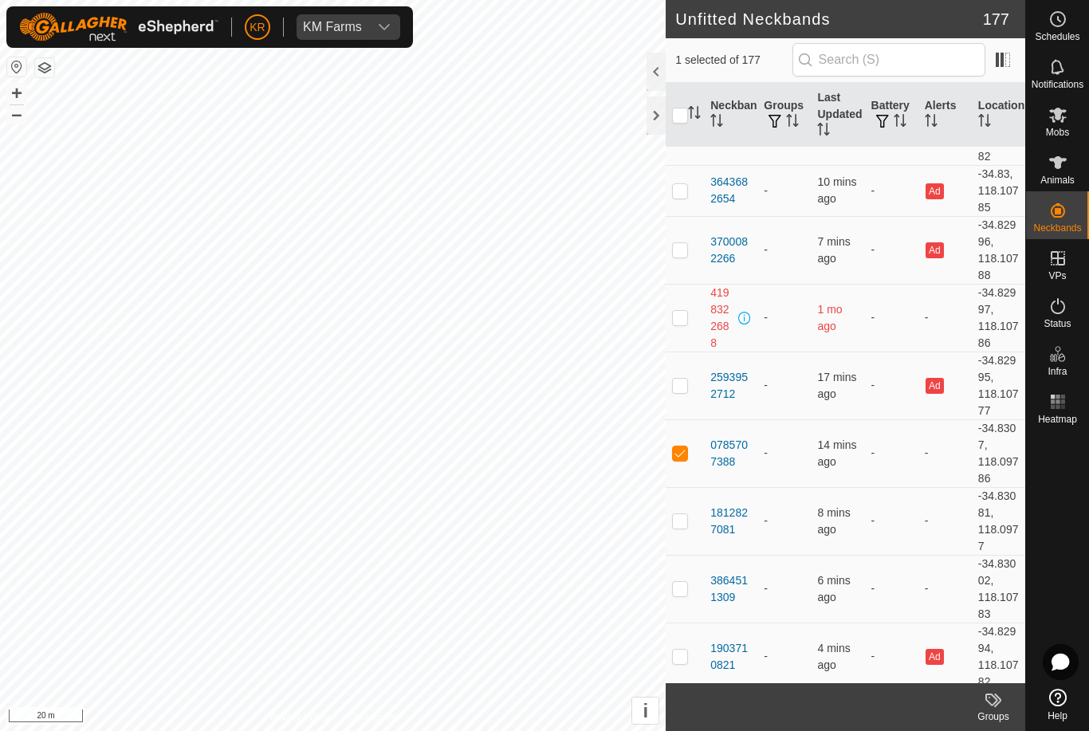
scroll to position [4478, 0]
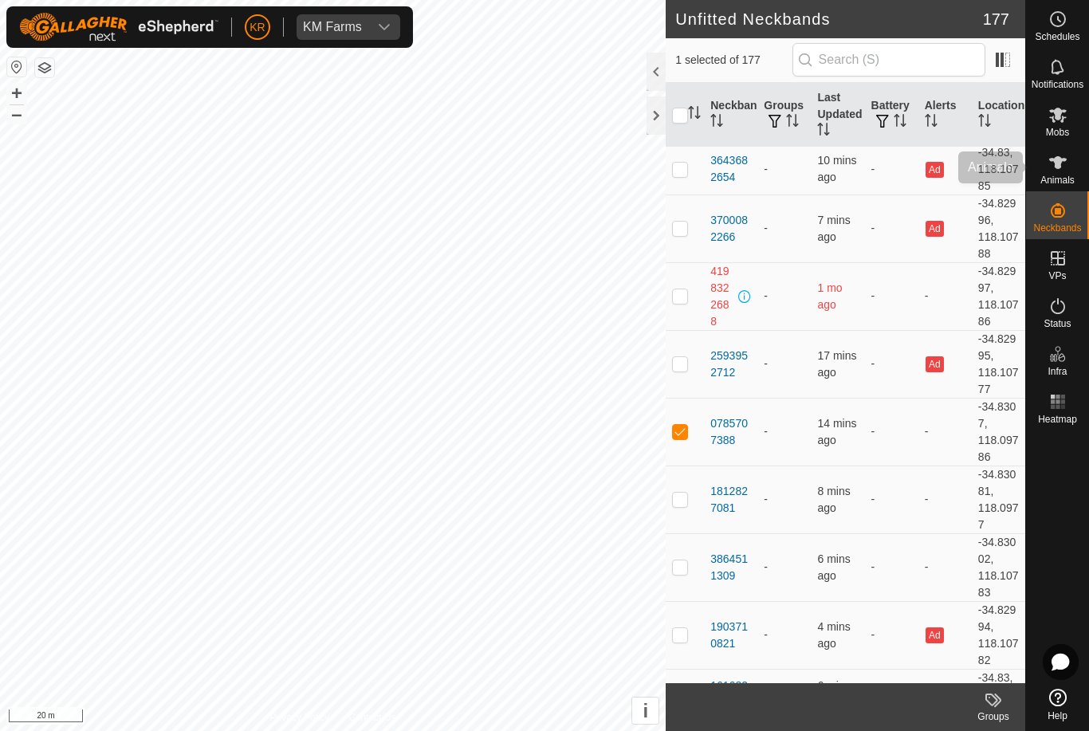
click at [1071, 171] on es-animals-svg-icon at bounding box center [1058, 163] width 29 height 26
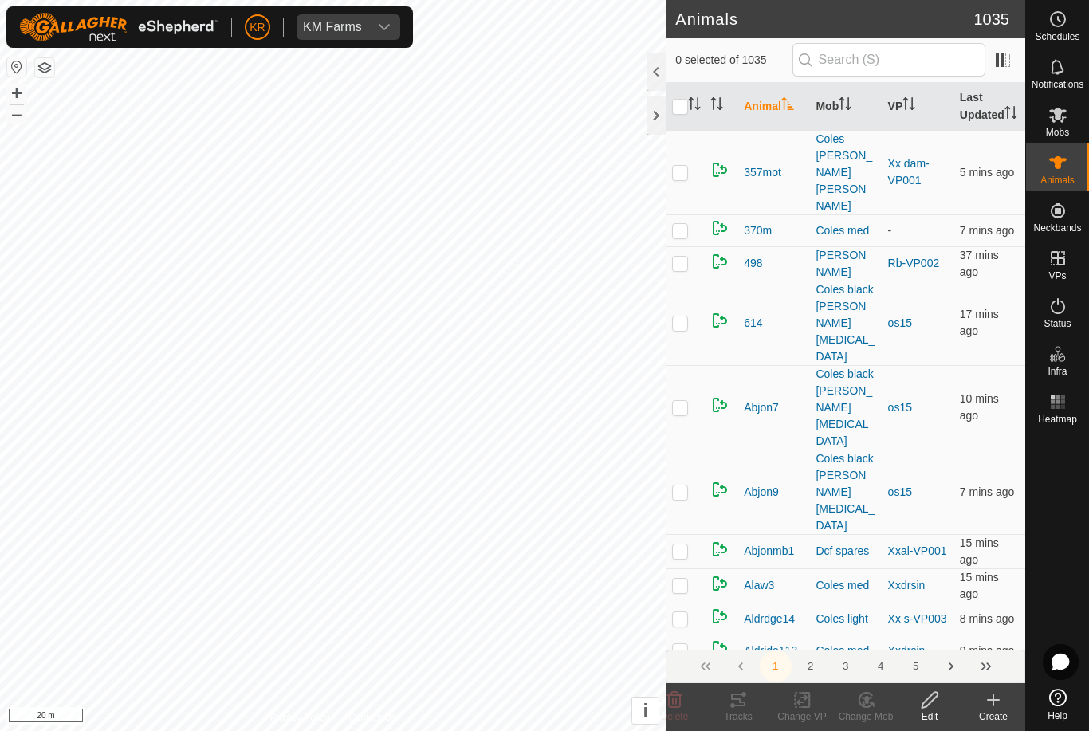
click at [998, 707] on icon at bounding box center [993, 700] width 19 height 19
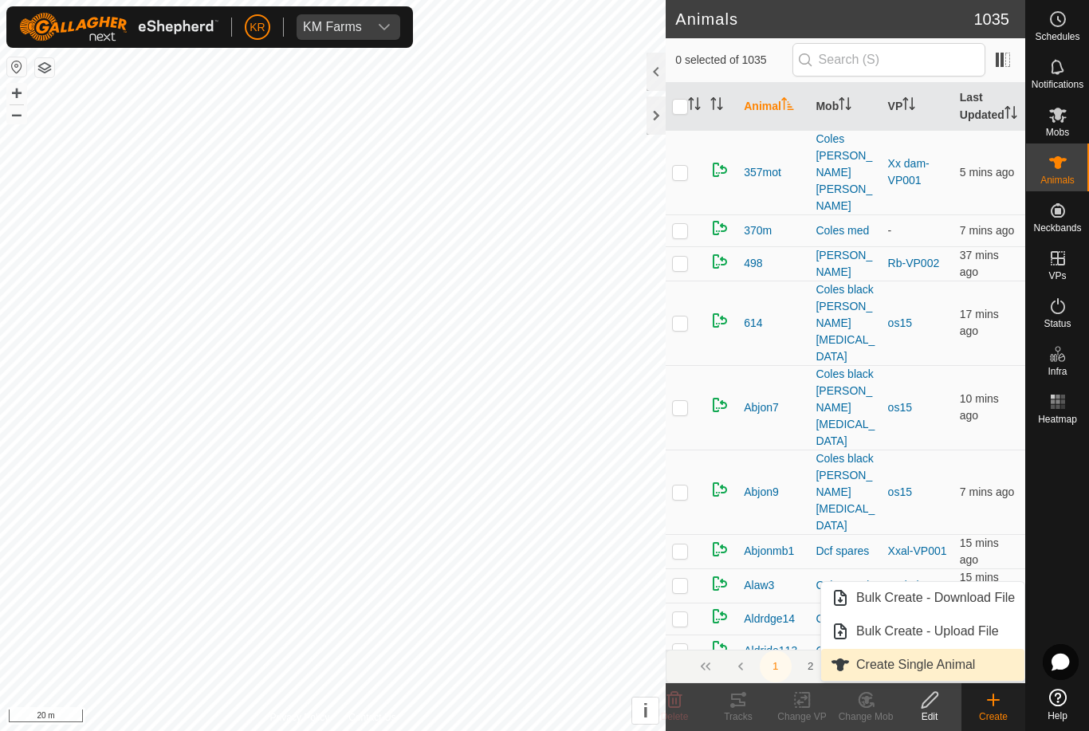
click at [957, 664] on span "Create Single Animal" at bounding box center [915, 664] width 119 height 19
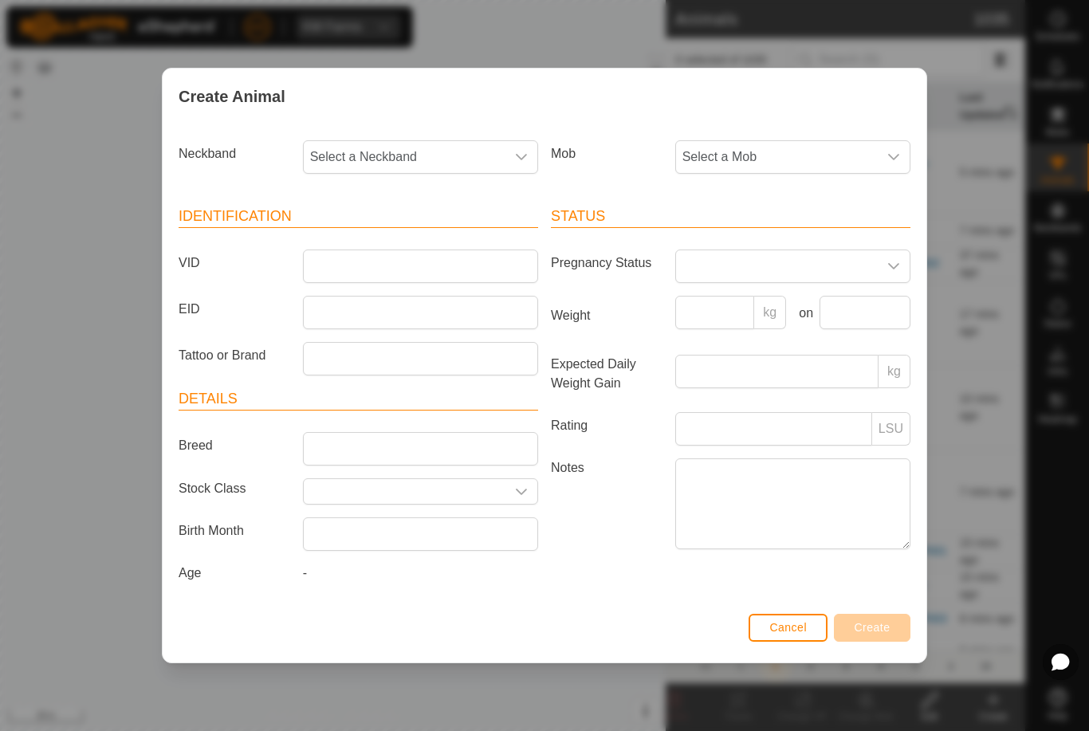
click at [436, 142] on span "Select a Neckband" at bounding box center [405, 157] width 202 height 32
type input "07857"
click at [398, 228] on li "0785707388" at bounding box center [422, 239] width 234 height 32
click at [809, 145] on span "Select a Mob" at bounding box center [777, 157] width 202 height 32
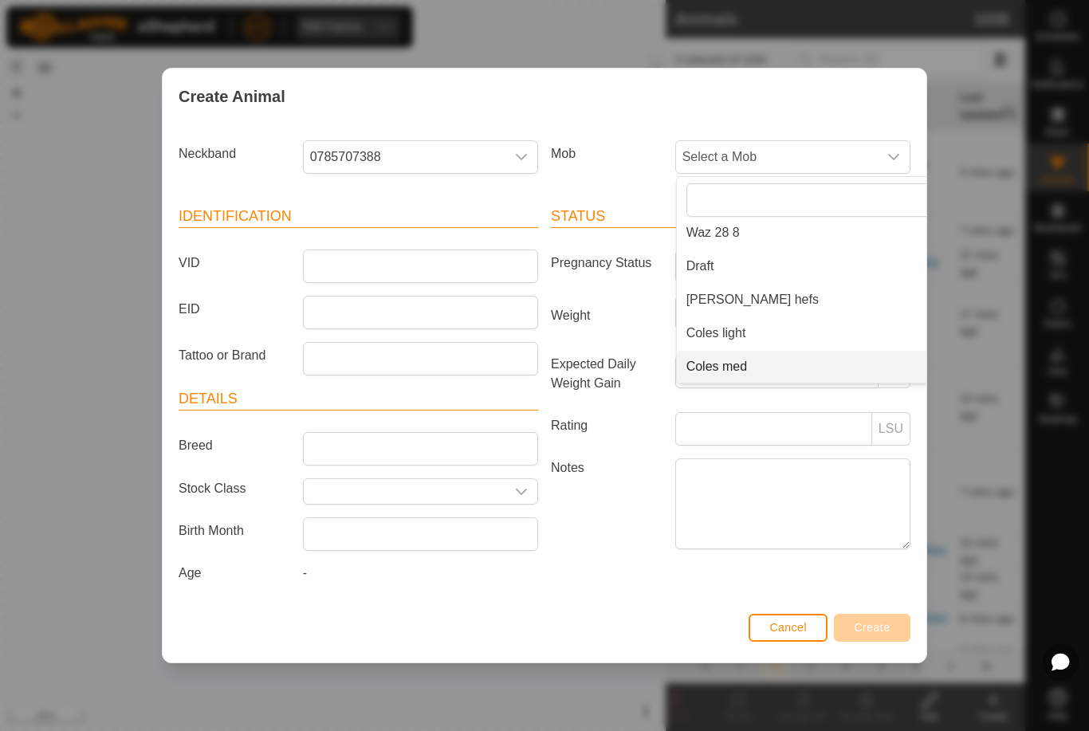
click at [784, 360] on li "Coles med" at bounding box center [825, 367] width 297 height 32
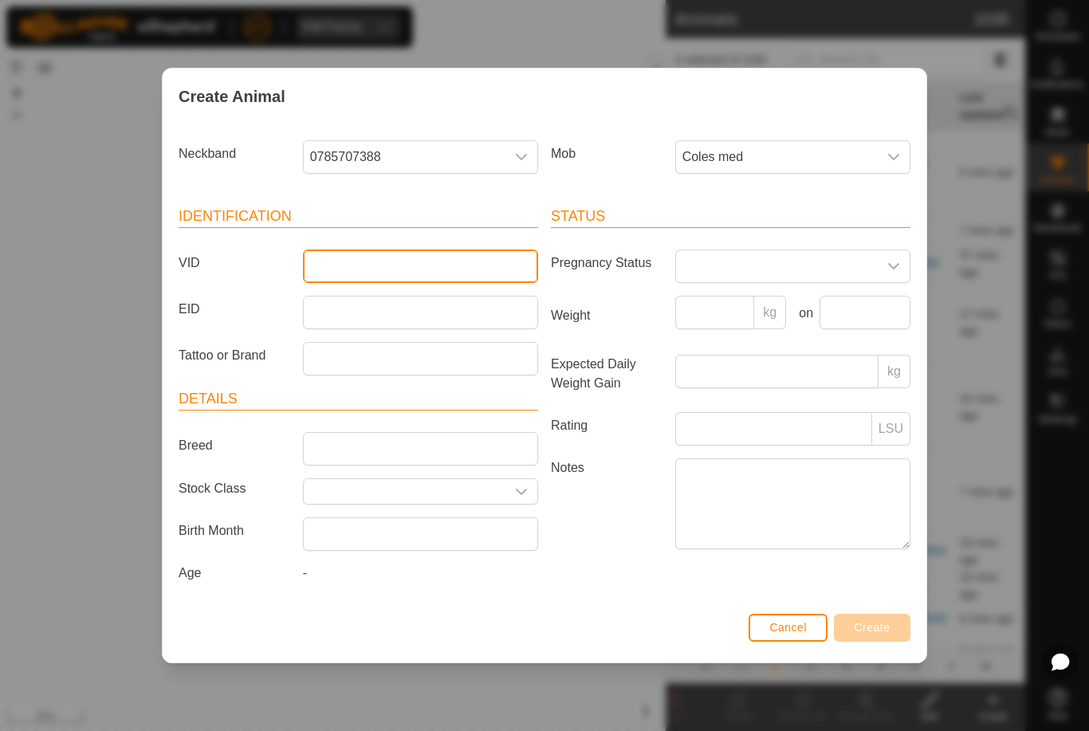
type input "-"
type input "Unk334"
click at [876, 628] on span "Create" at bounding box center [873, 627] width 36 height 13
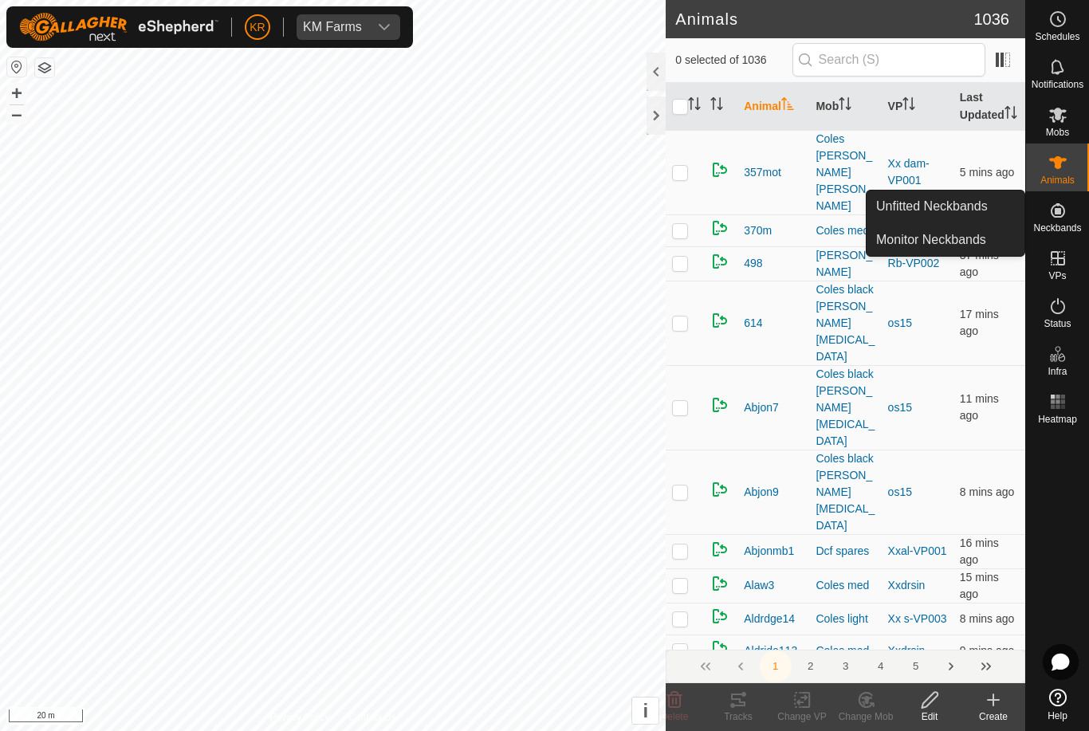
click at [985, 203] on span "Unfitted Neckbands" at bounding box center [932, 206] width 112 height 19
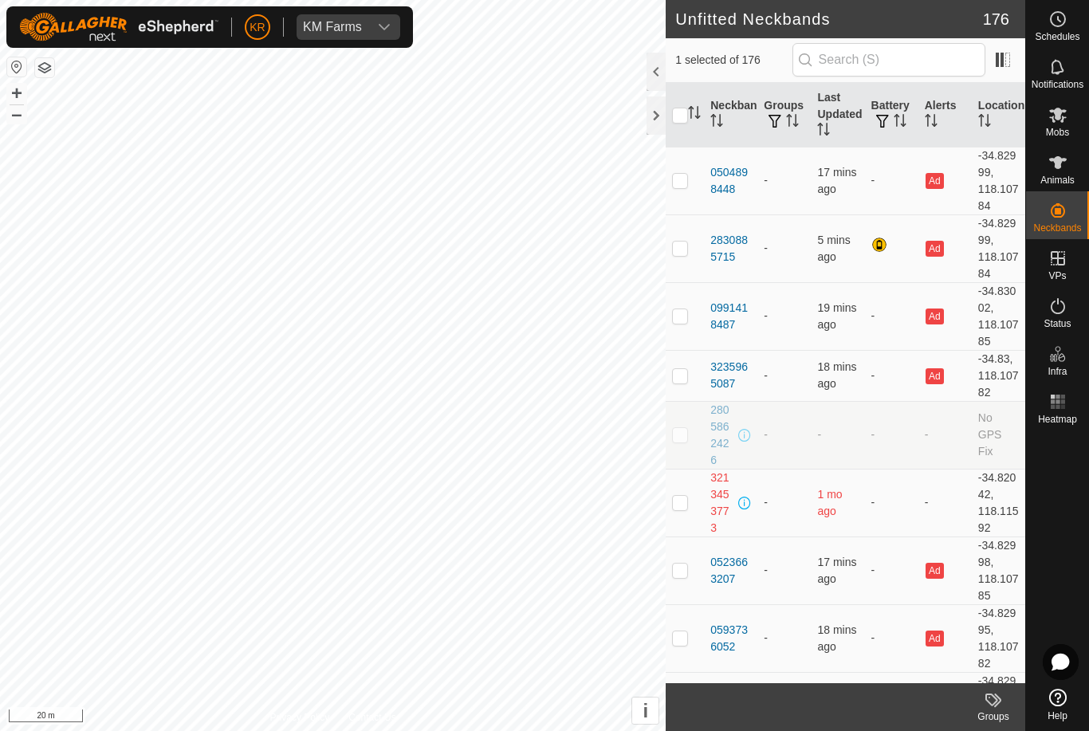
checkbox input "true"
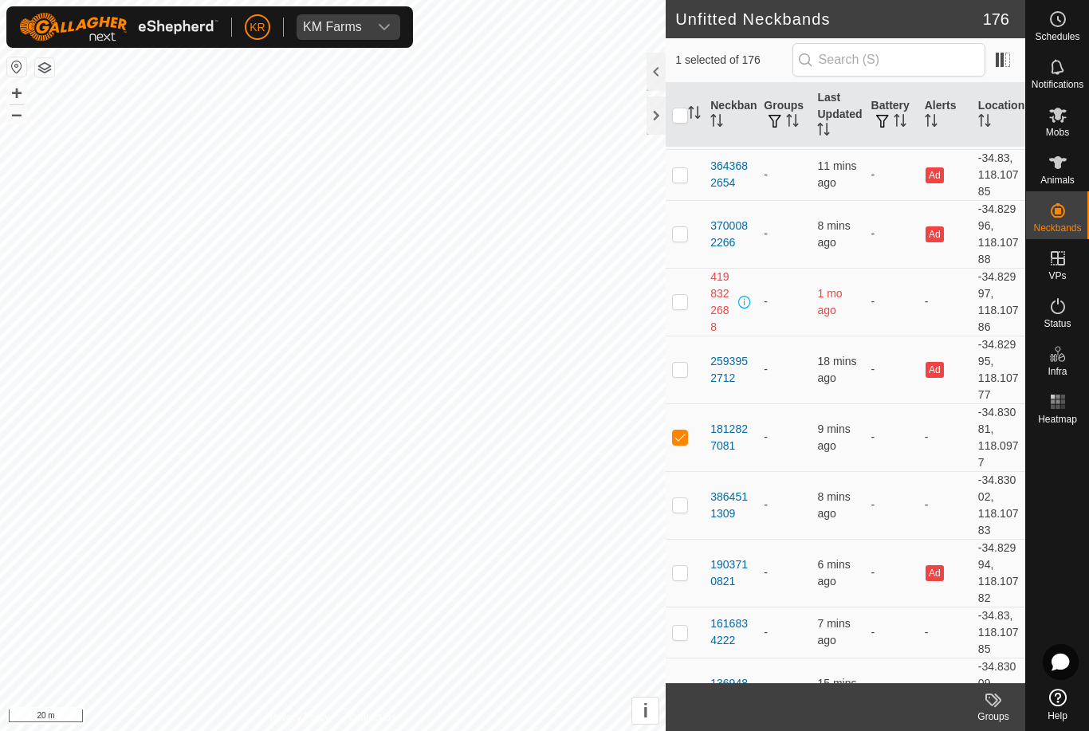
scroll to position [4560, 0]
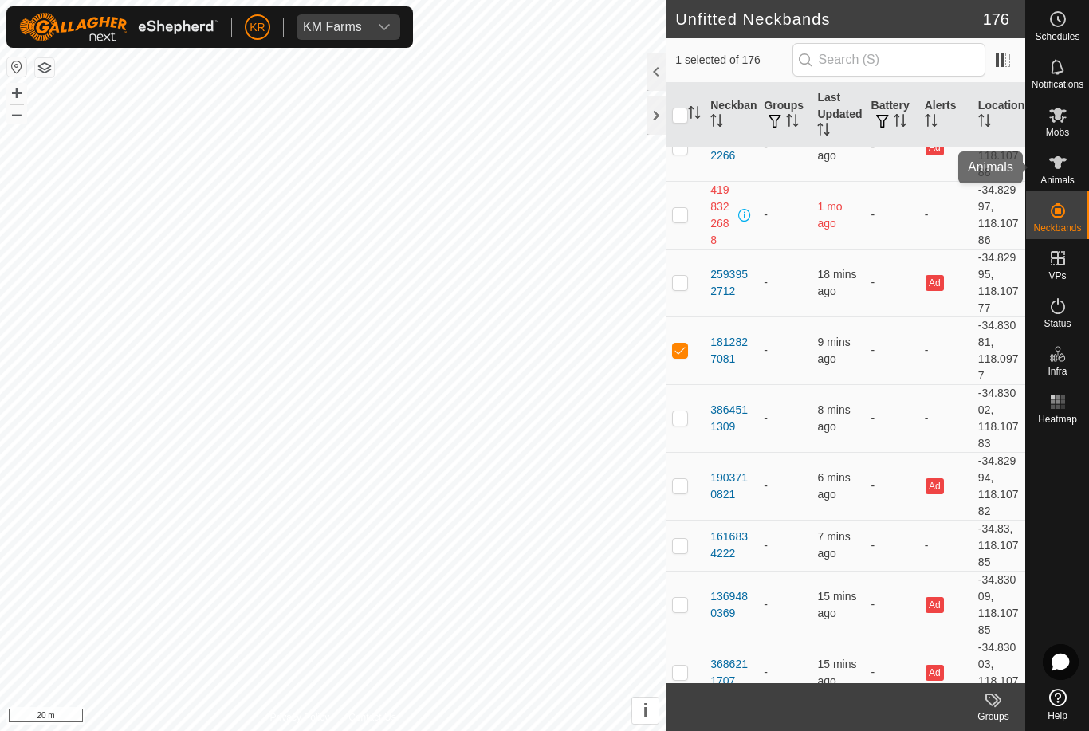
click at [1069, 173] on es-animals-svg-icon at bounding box center [1058, 163] width 29 height 26
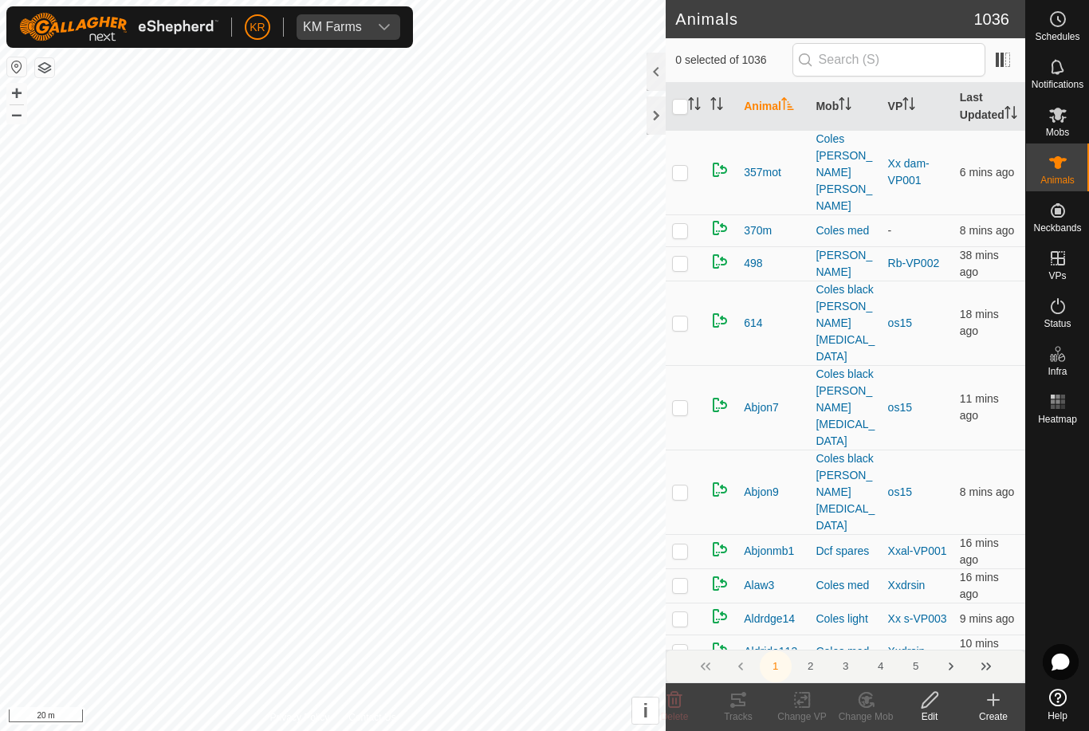
click at [999, 707] on icon at bounding box center [993, 700] width 19 height 19
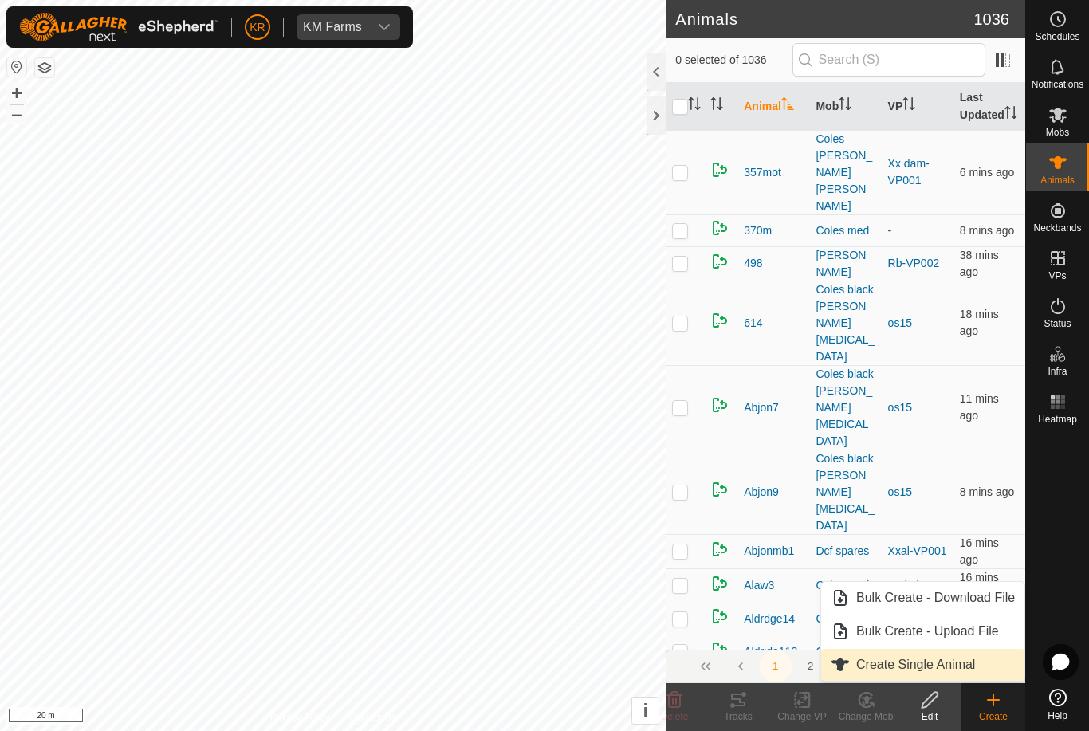
click at [964, 665] on span "Create Single Animal" at bounding box center [915, 664] width 119 height 19
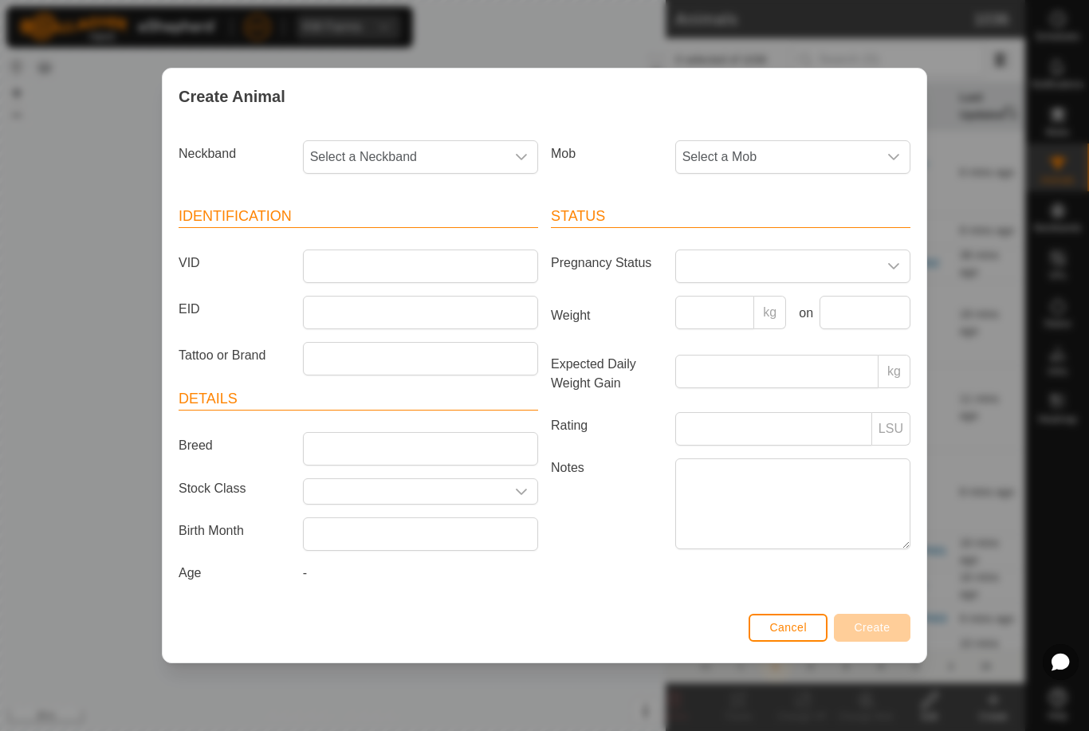
click at [433, 149] on span "Select a Neckband" at bounding box center [405, 157] width 202 height 32
type input "18128"
click at [418, 235] on li "1812827081" at bounding box center [422, 239] width 234 height 32
click at [823, 145] on span "Select a Mob" at bounding box center [777, 157] width 202 height 32
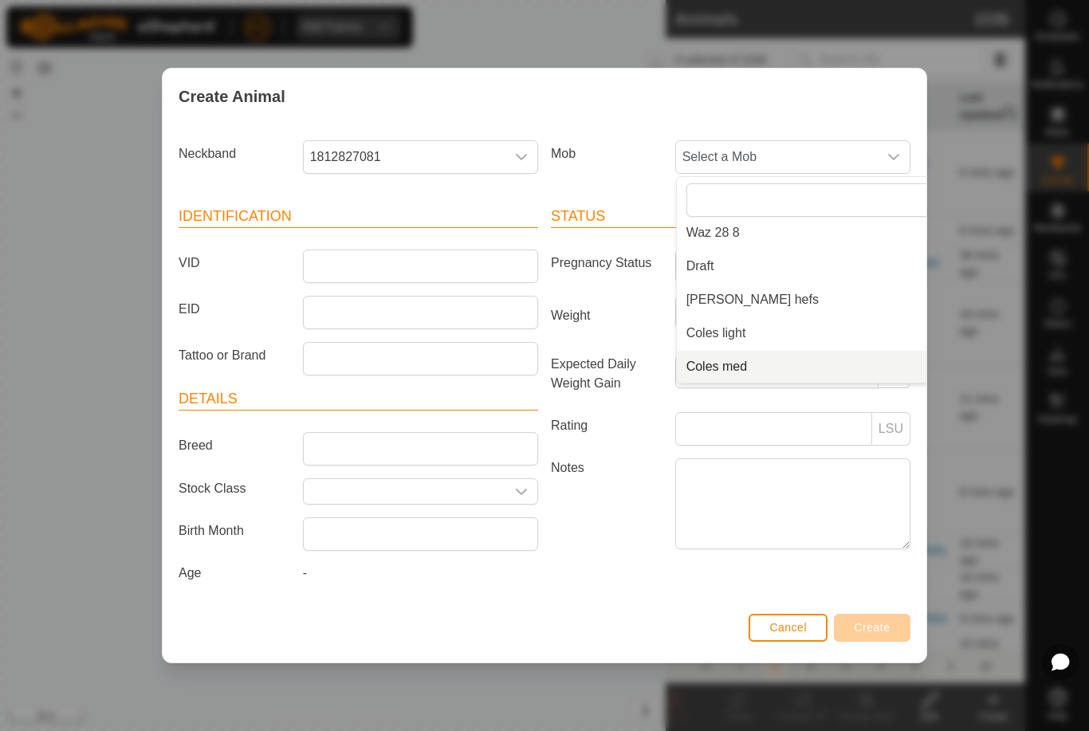
click at [776, 355] on li "Coles med" at bounding box center [825, 367] width 297 height 32
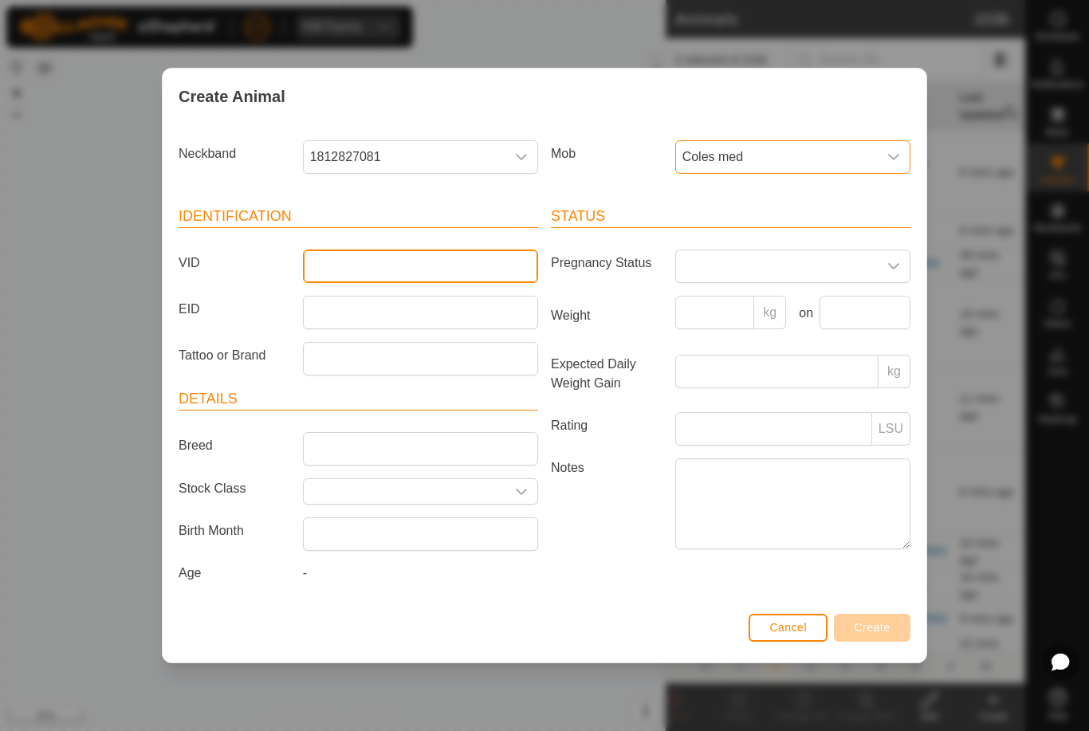
click at [459, 265] on input "VID" at bounding box center [420, 266] width 235 height 33
type input "Unk3346"
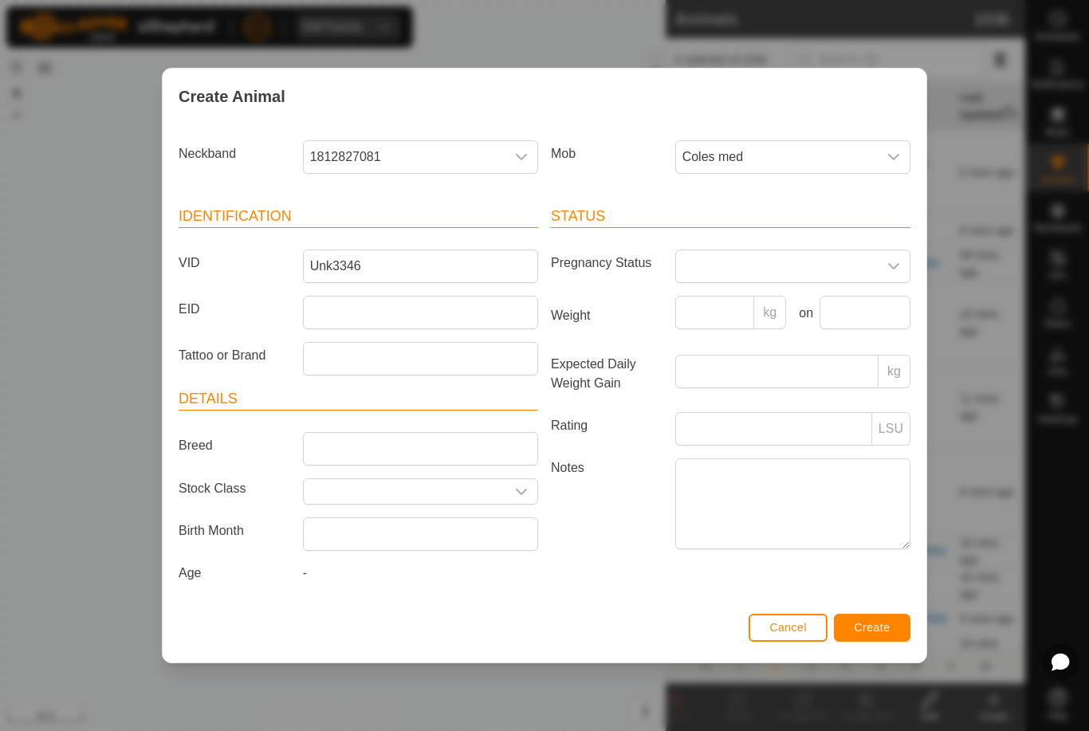
click at [863, 630] on span "Create" at bounding box center [873, 627] width 36 height 13
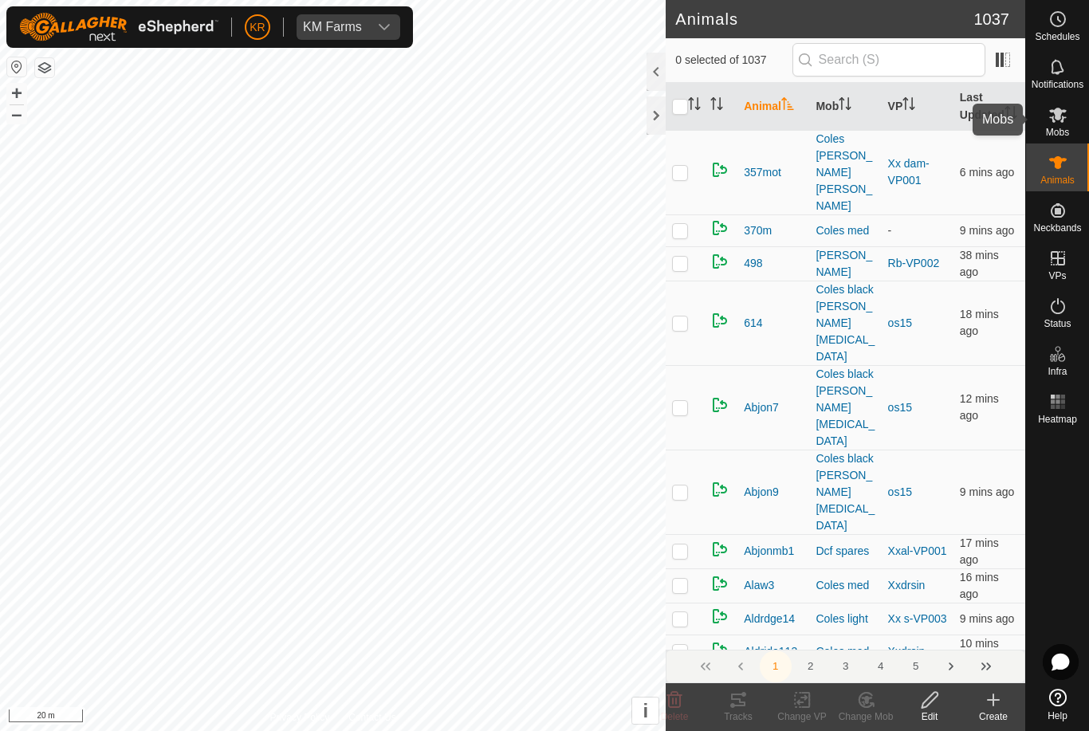
click at [1072, 120] on es-mob-svg-icon at bounding box center [1058, 115] width 29 height 26
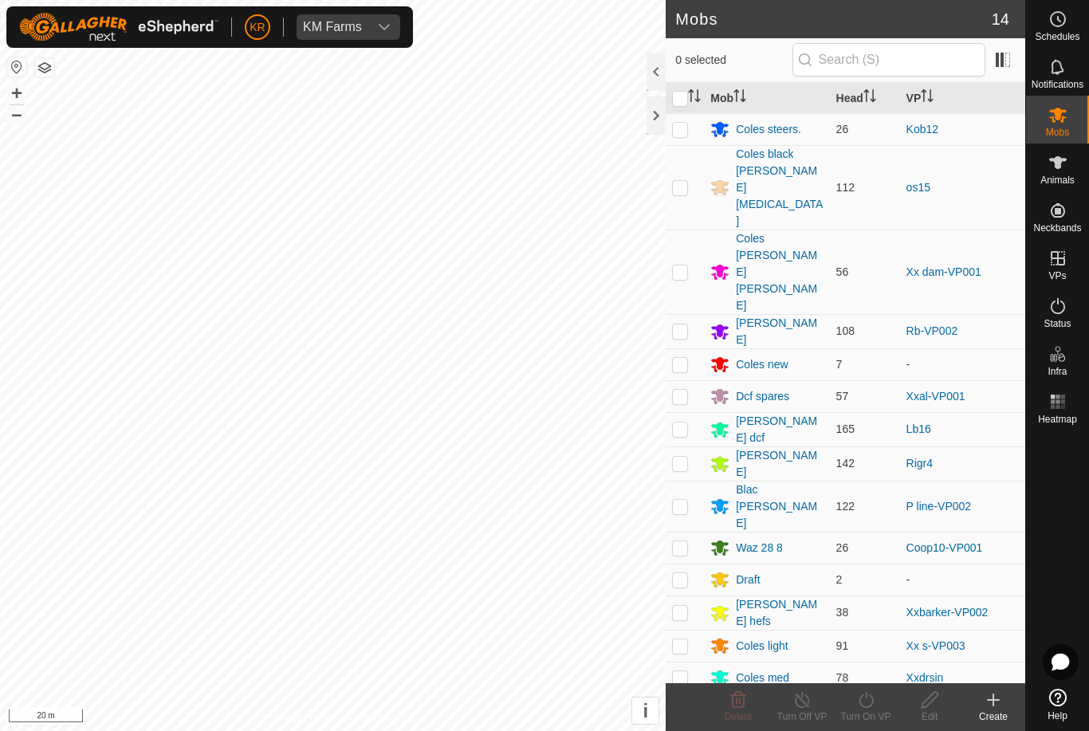
click at [679, 662] on td at bounding box center [685, 678] width 38 height 32
checkbox input "true"
click at [876, 702] on turn-on-svg-icon at bounding box center [866, 700] width 64 height 19
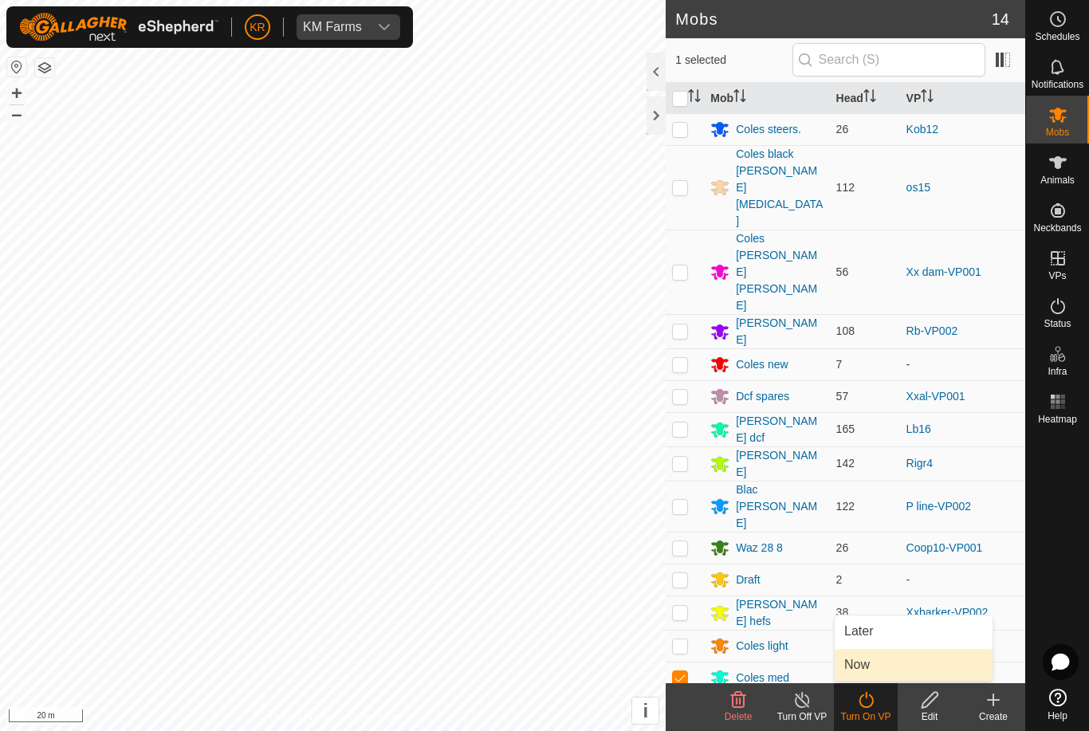
click at [885, 663] on link "Now" at bounding box center [914, 665] width 158 height 32
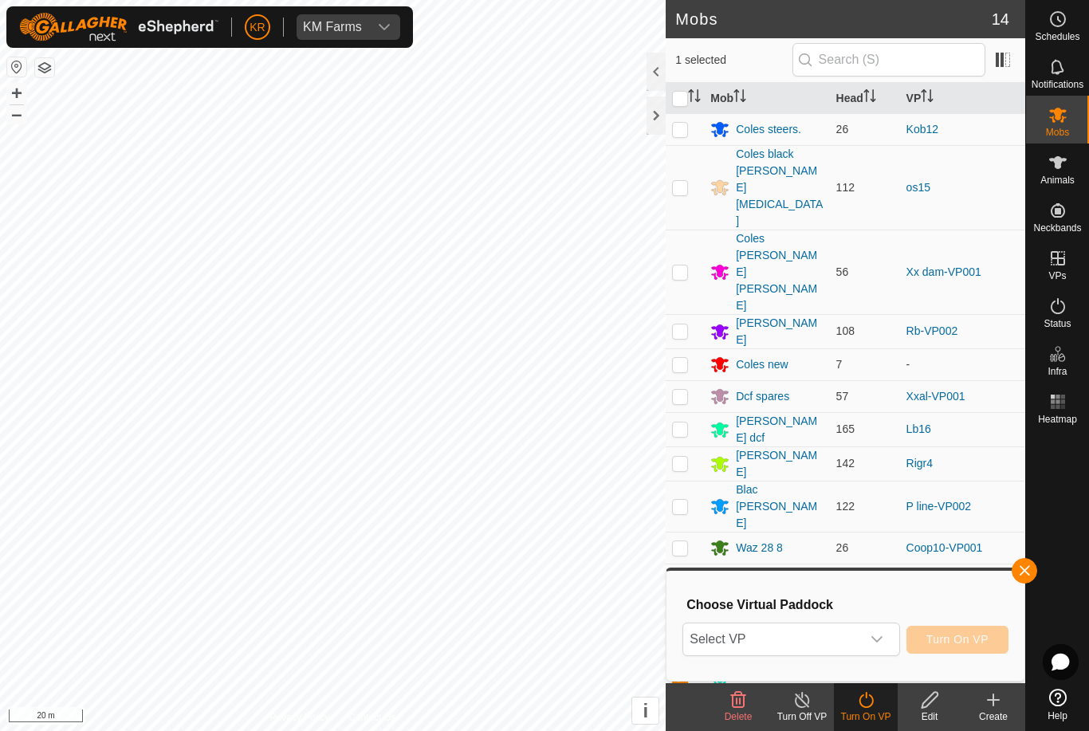
click at [860, 636] on span "Select VP" at bounding box center [771, 640] width 177 height 32
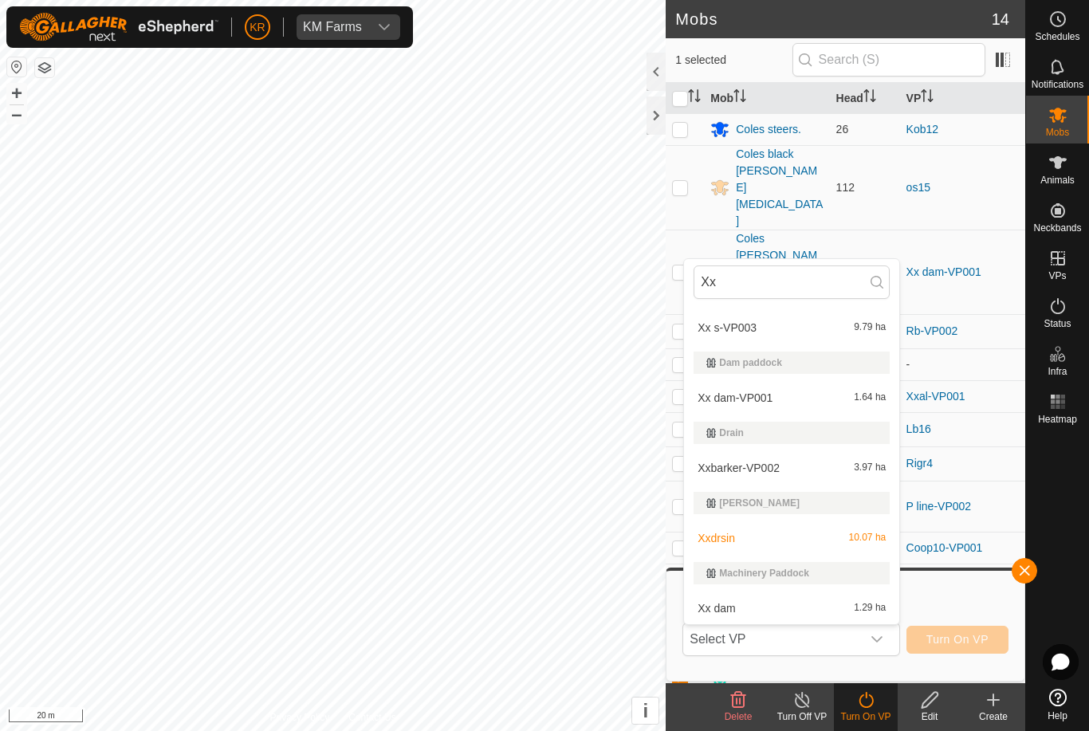
scroll to position [100, 0]
type input "Xx"
click at [840, 547] on div "Xxdrsin 10.07 ha" at bounding box center [792, 538] width 196 height 19
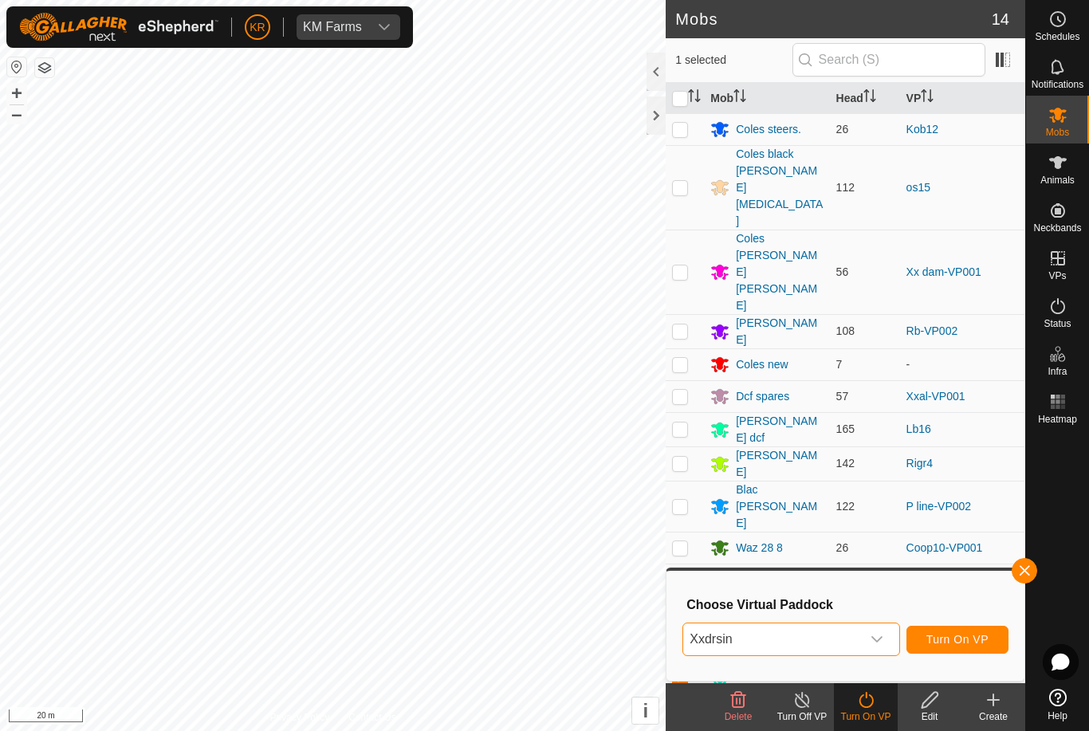
click at [966, 638] on span "Turn On VP" at bounding box center [958, 639] width 62 height 13
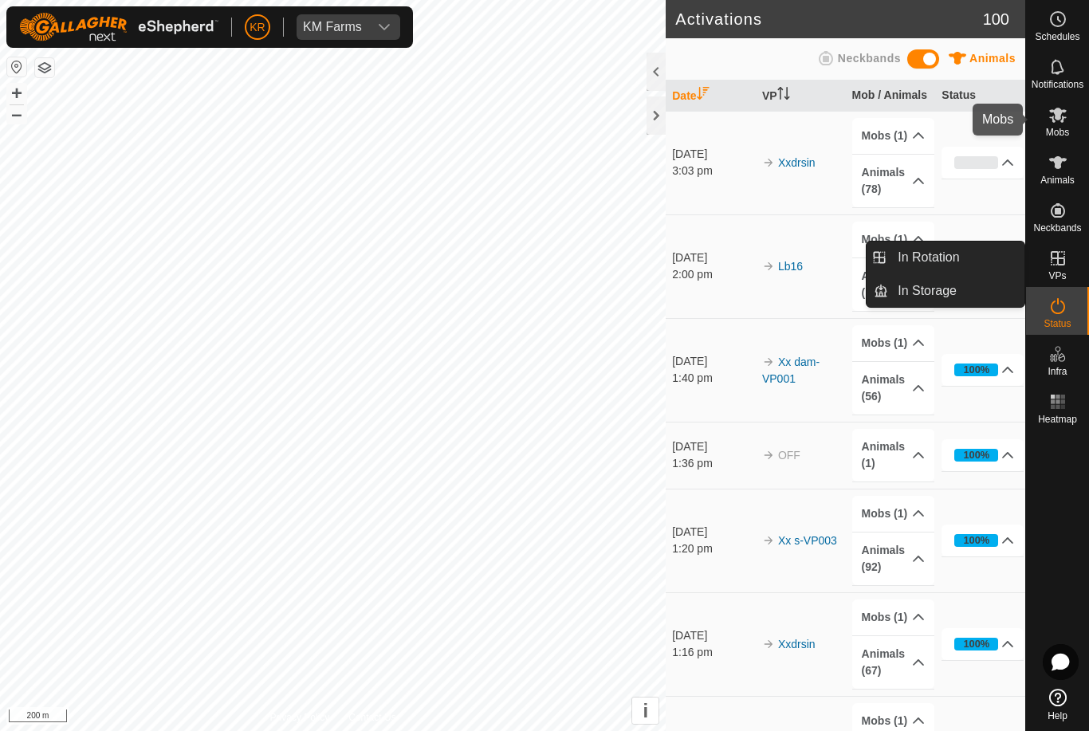
click at [1081, 112] on div "Mobs" at bounding box center [1057, 120] width 63 height 48
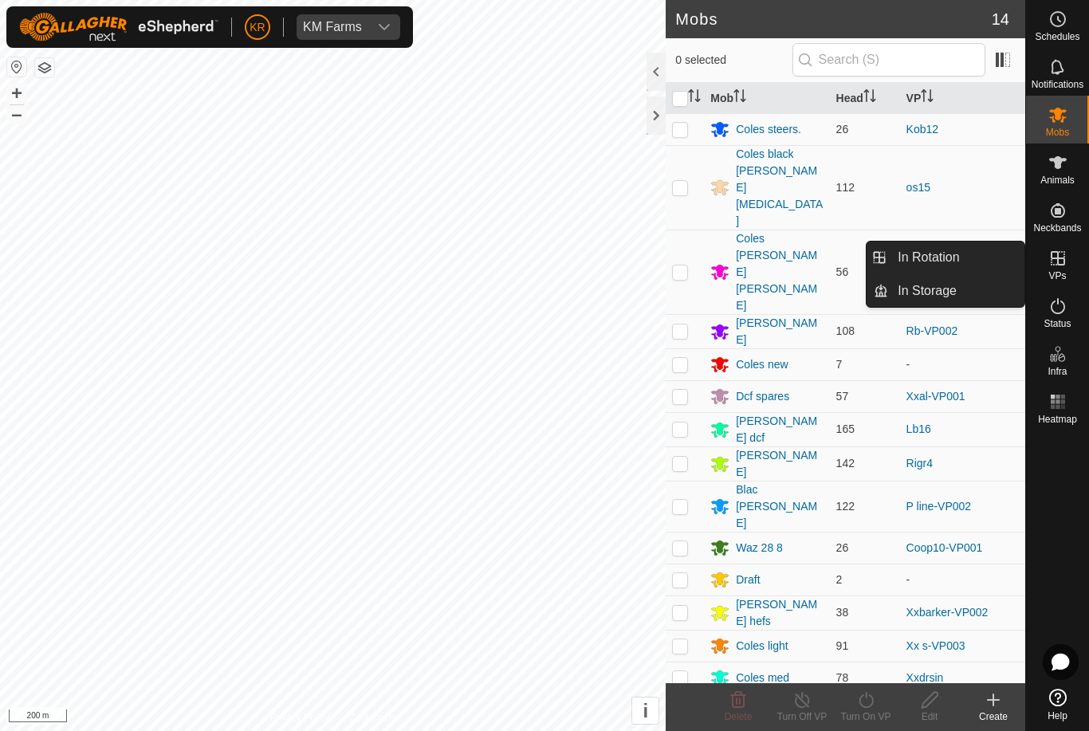
click at [958, 258] on span "In Rotation" at bounding box center [928, 257] width 61 height 19
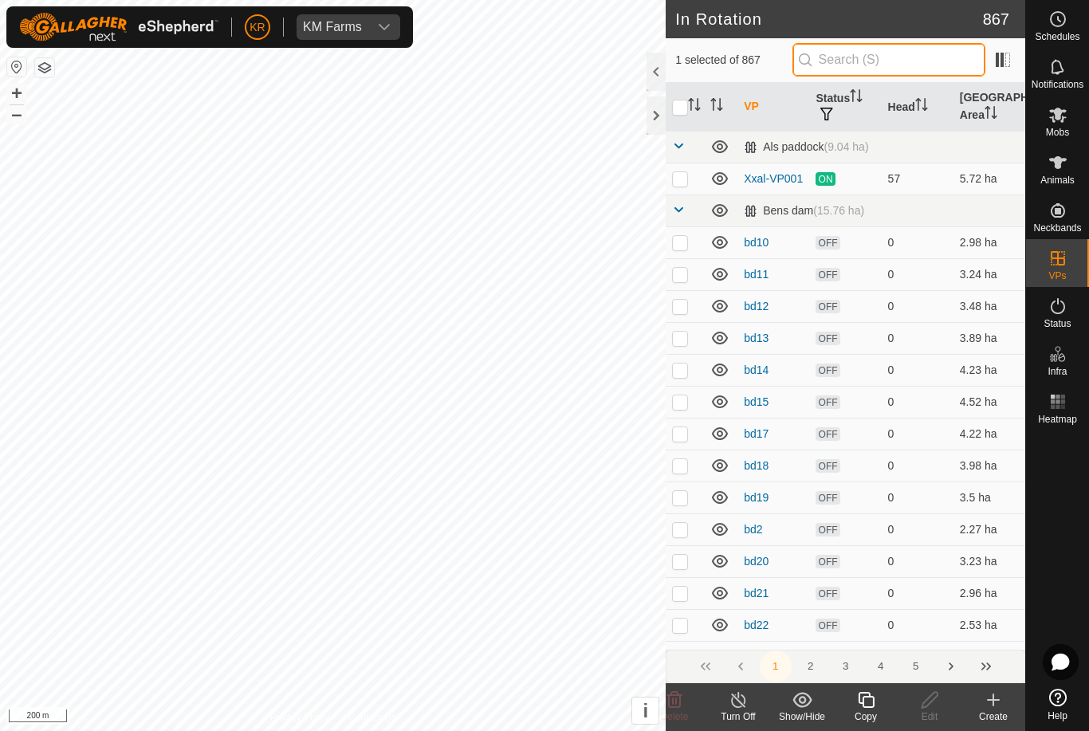
type input "."
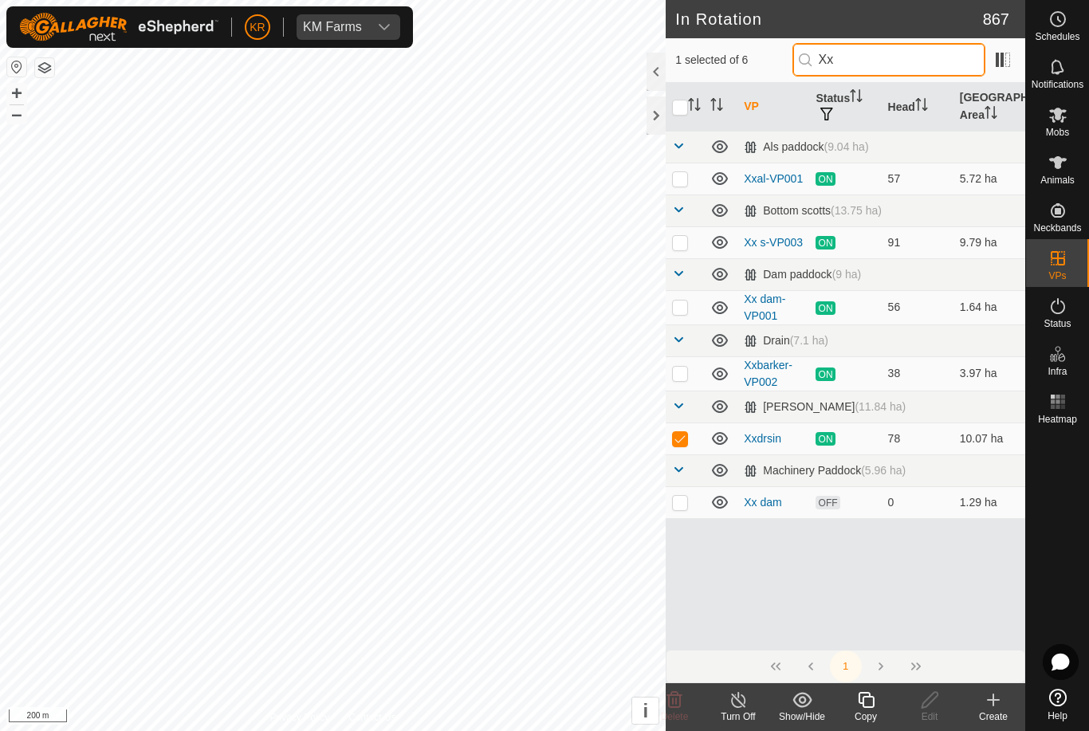
type input "Xx"
click at [681, 243] on p-checkbox at bounding box center [680, 242] width 16 height 13
checkbox input "true"
click at [685, 436] on p-checkbox at bounding box center [680, 438] width 16 height 13
checkbox input "false"
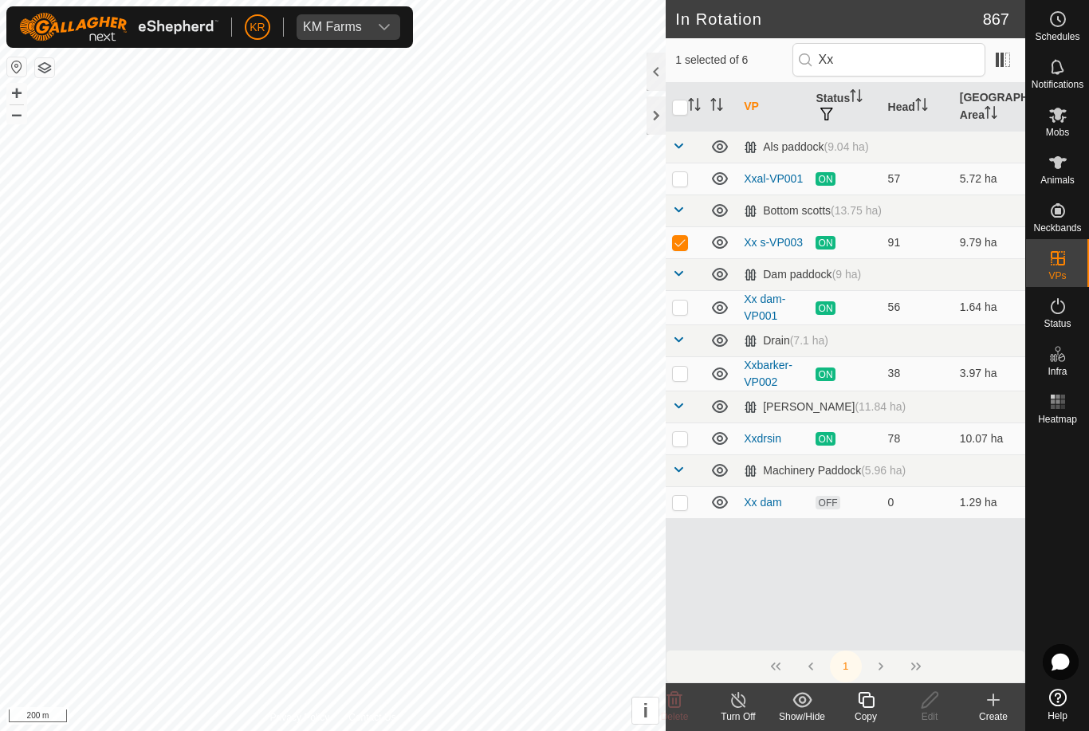
click at [852, 700] on copy-svg-icon at bounding box center [866, 700] width 64 height 19
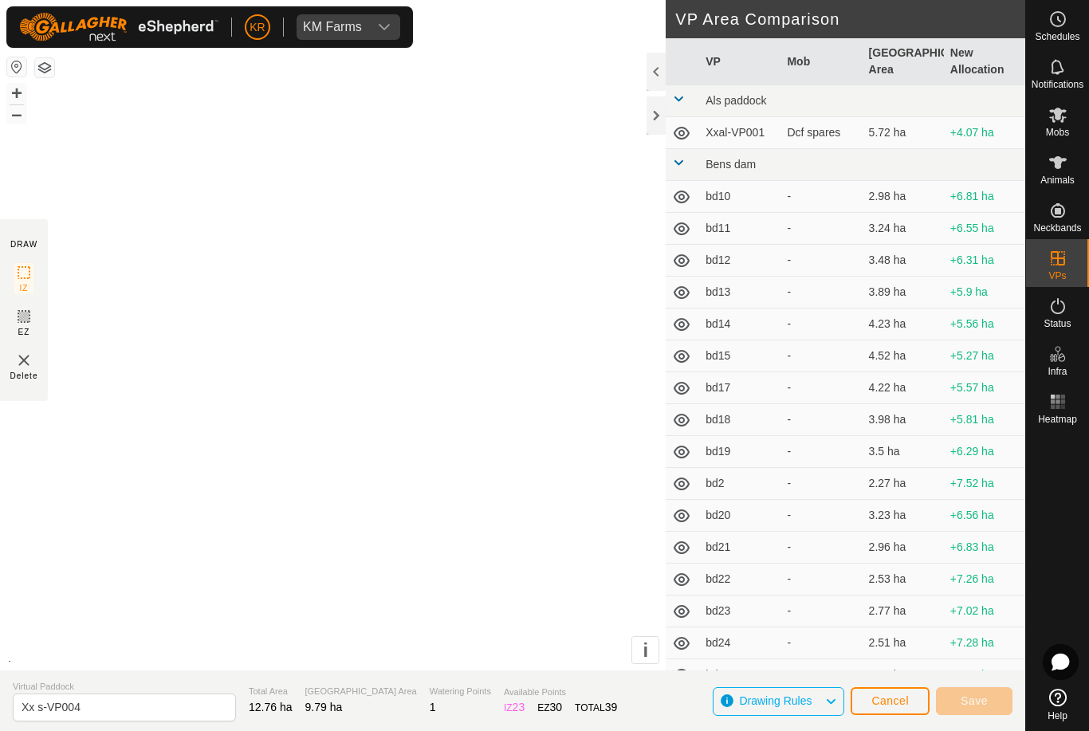
click at [869, 696] on button "Cancel" at bounding box center [890, 701] width 79 height 28
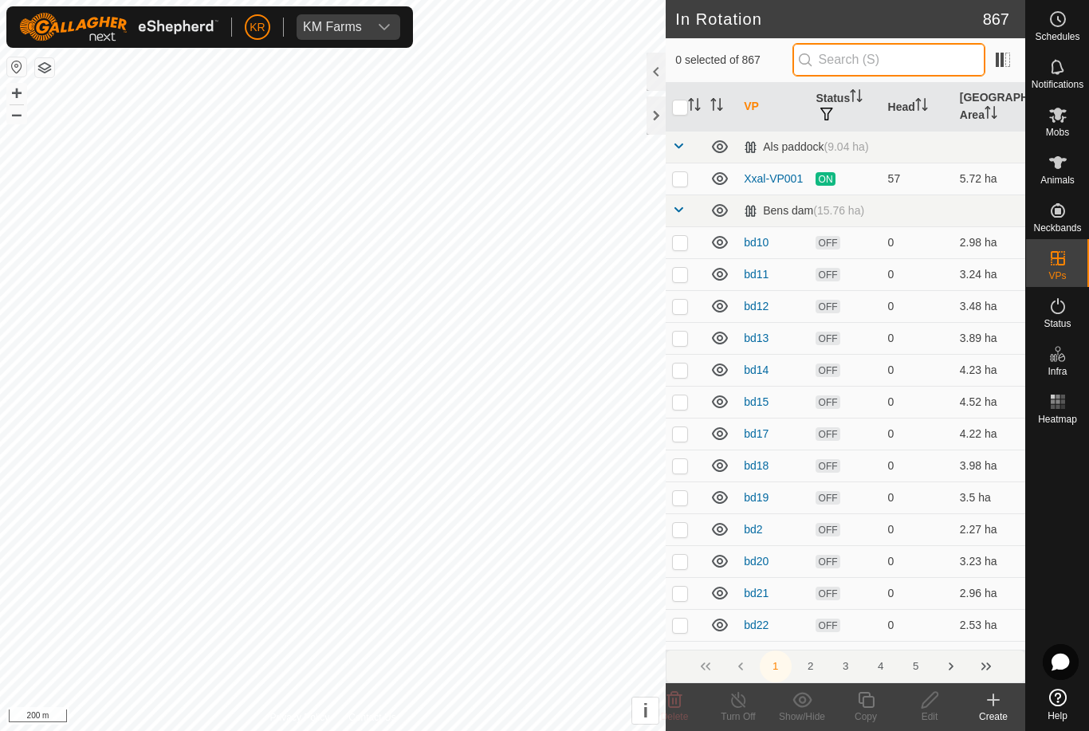
type input "-"
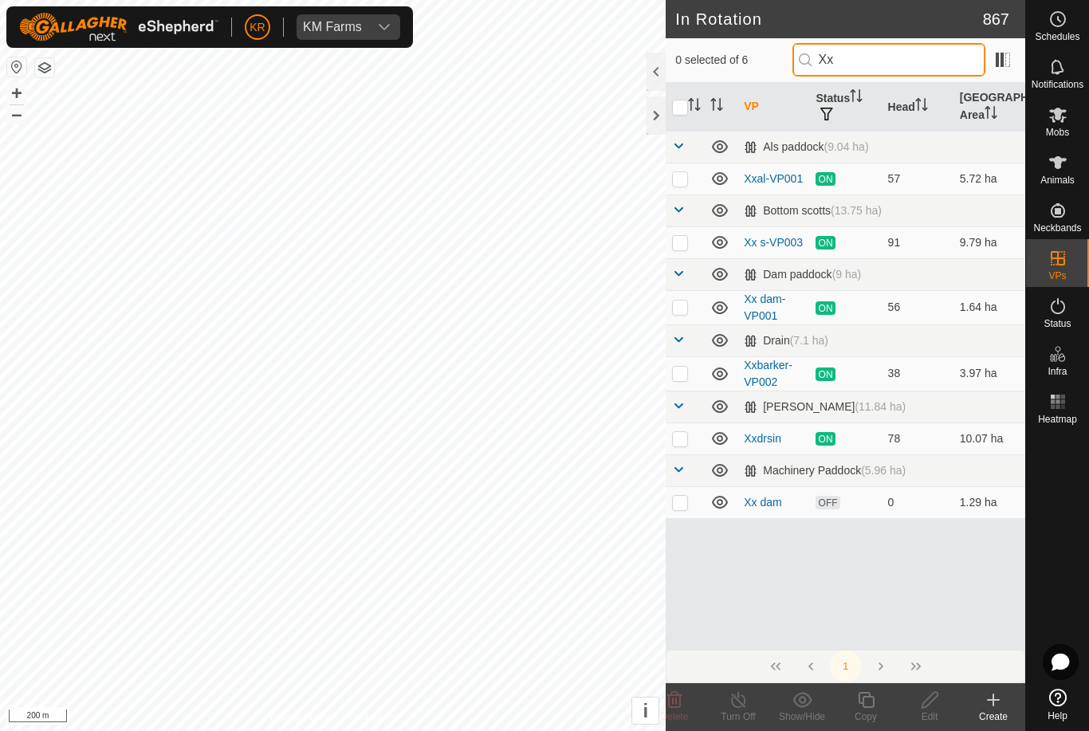
type input "Xx"
click at [687, 242] on p-checkbox at bounding box center [680, 242] width 16 height 13
checkbox input "true"
click at [864, 710] on div "Copy" at bounding box center [866, 717] width 64 height 14
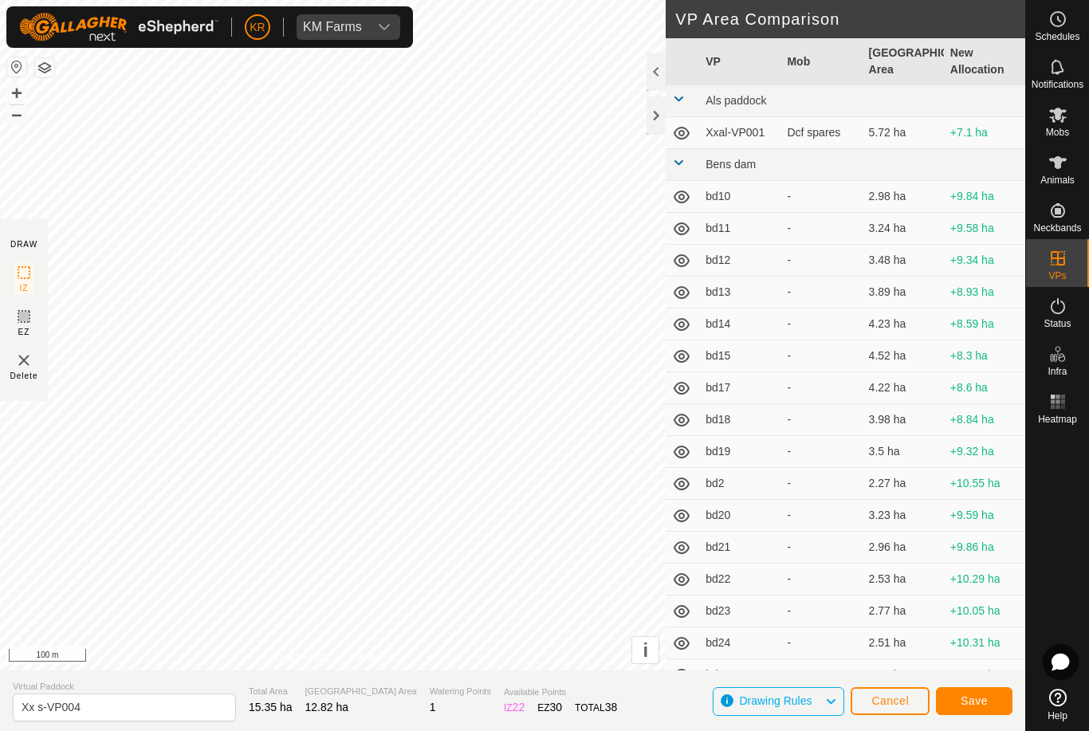
click at [974, 701] on span "Save" at bounding box center [974, 701] width 27 height 13
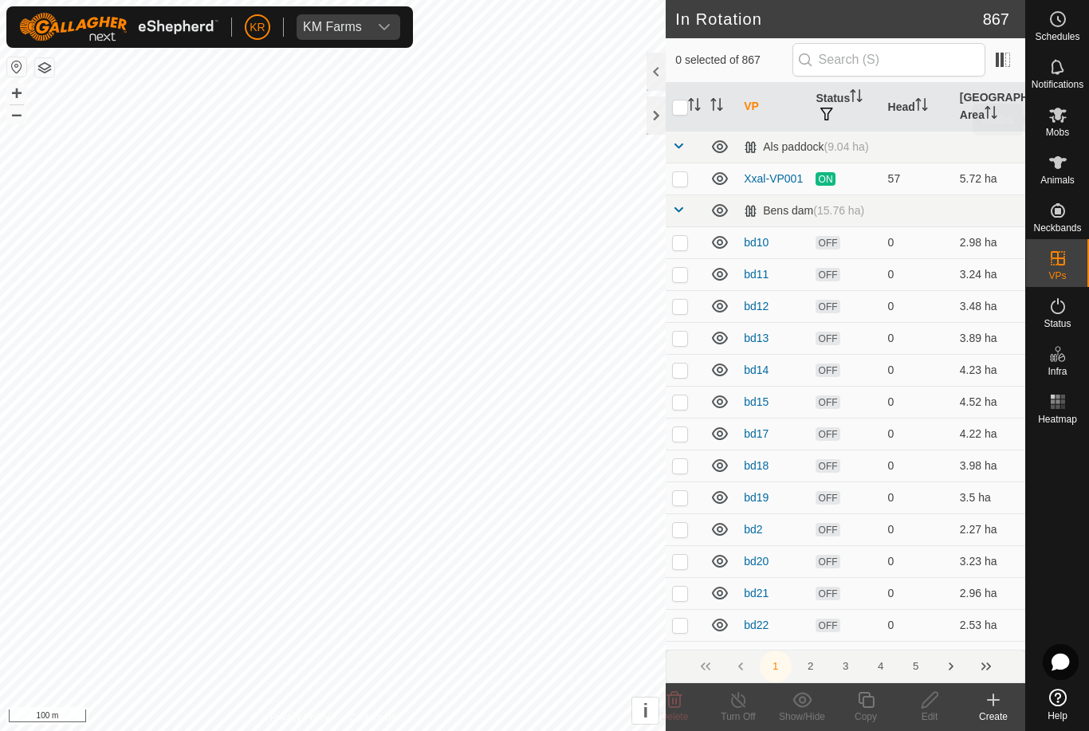
click at [1070, 132] on div "Mobs" at bounding box center [1057, 120] width 63 height 48
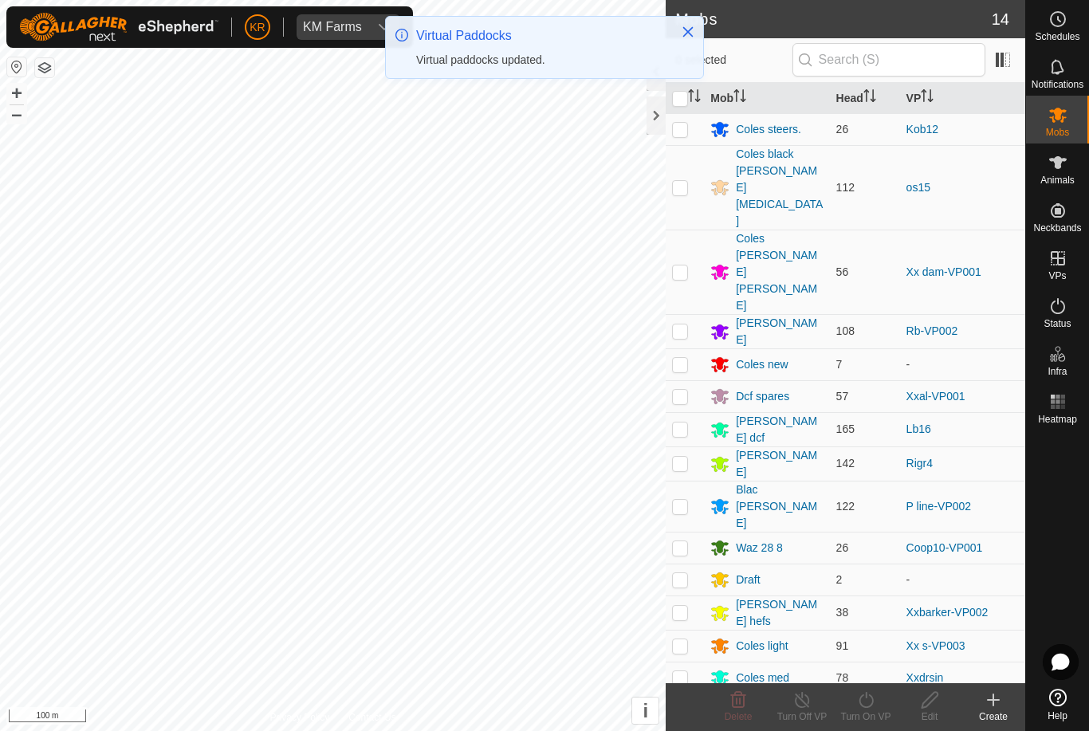
click at [687, 640] on p-checkbox at bounding box center [680, 646] width 16 height 13
checkbox input "true"
click at [874, 714] on div "Turn On VP" at bounding box center [866, 717] width 64 height 14
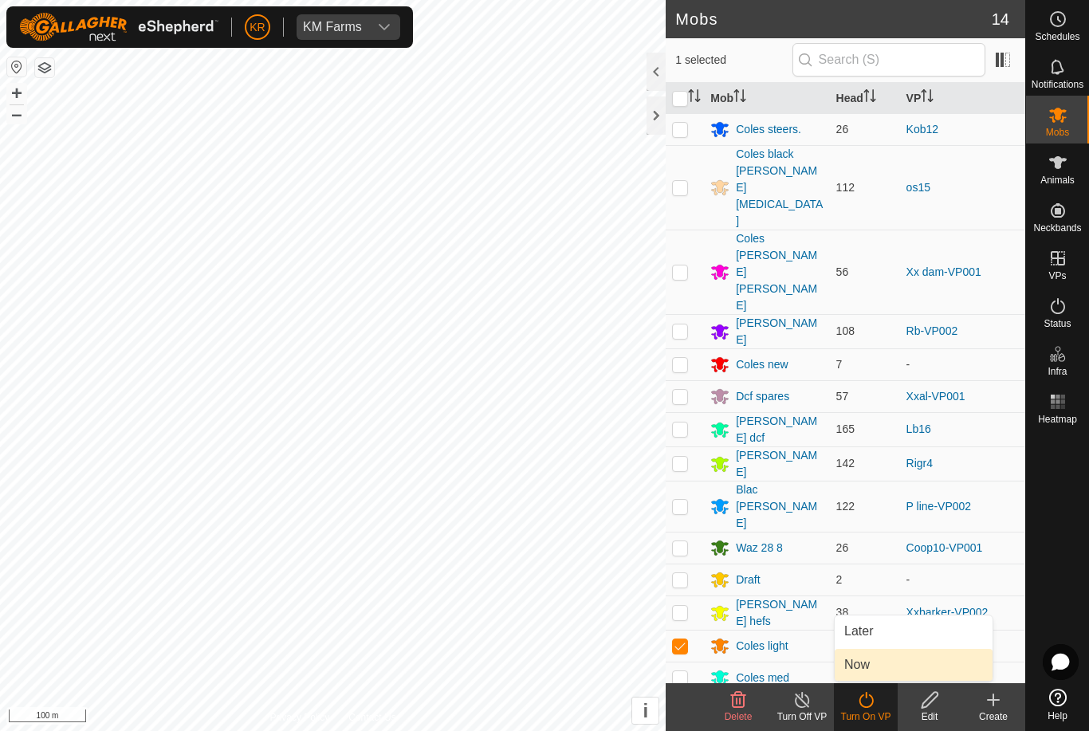
click at [874, 667] on link "Now" at bounding box center [914, 665] width 158 height 32
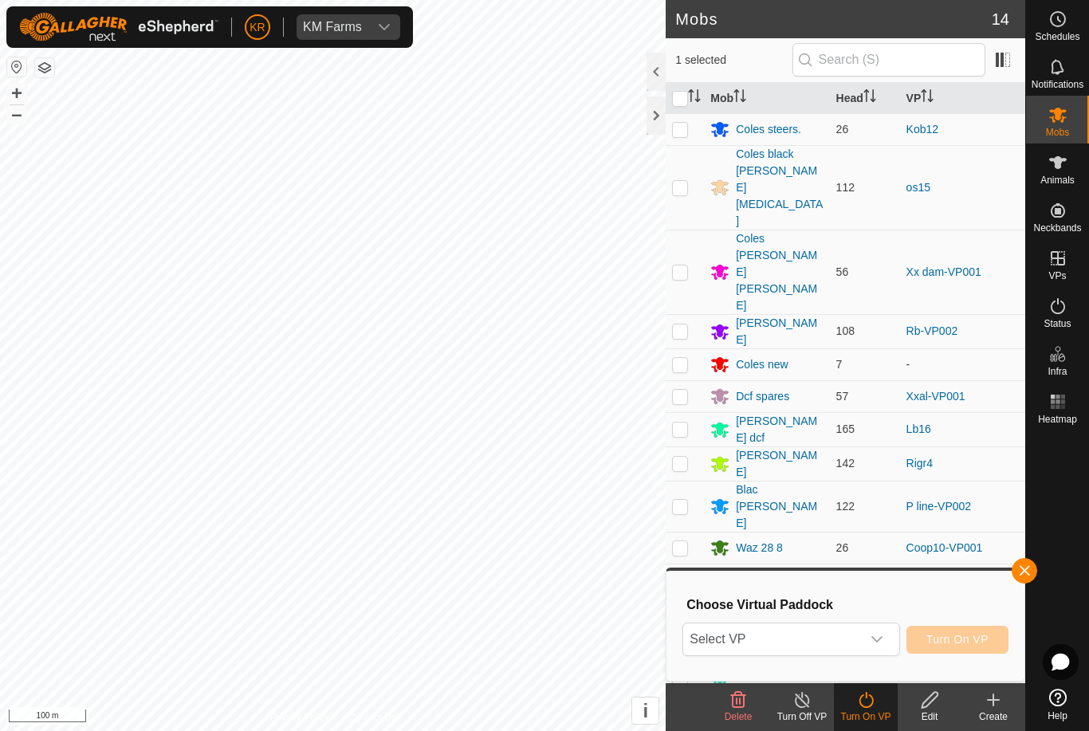
click at [859, 624] on span "Select VP" at bounding box center [771, 640] width 177 height 32
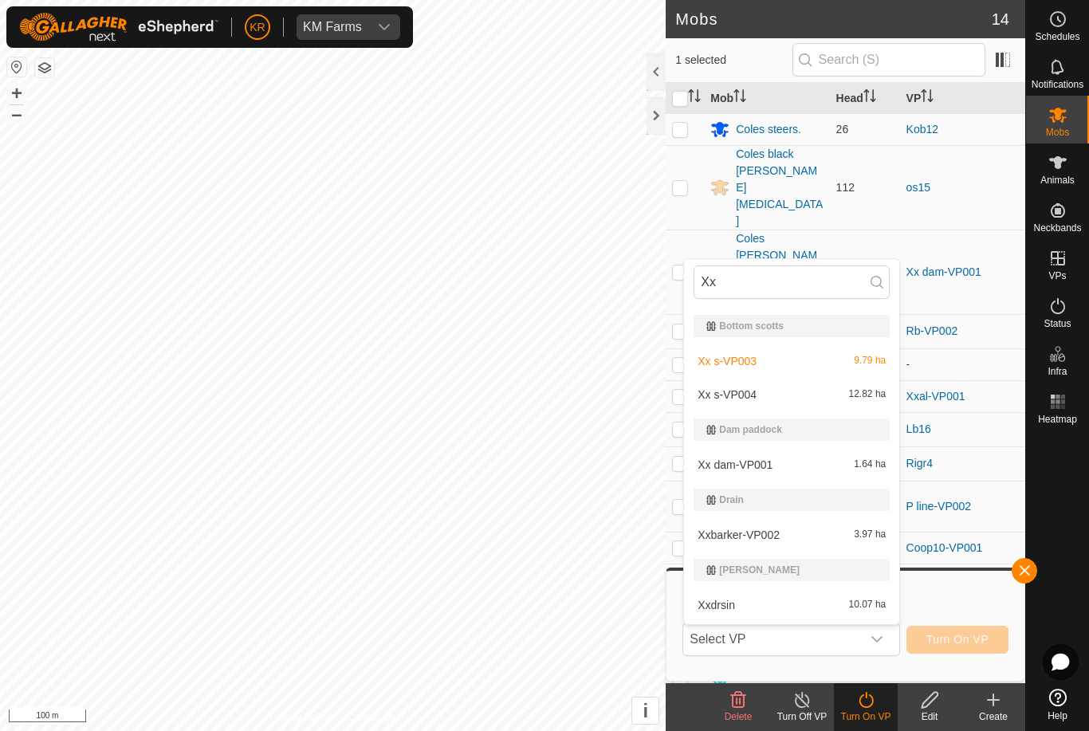
scroll to position [61, 0]
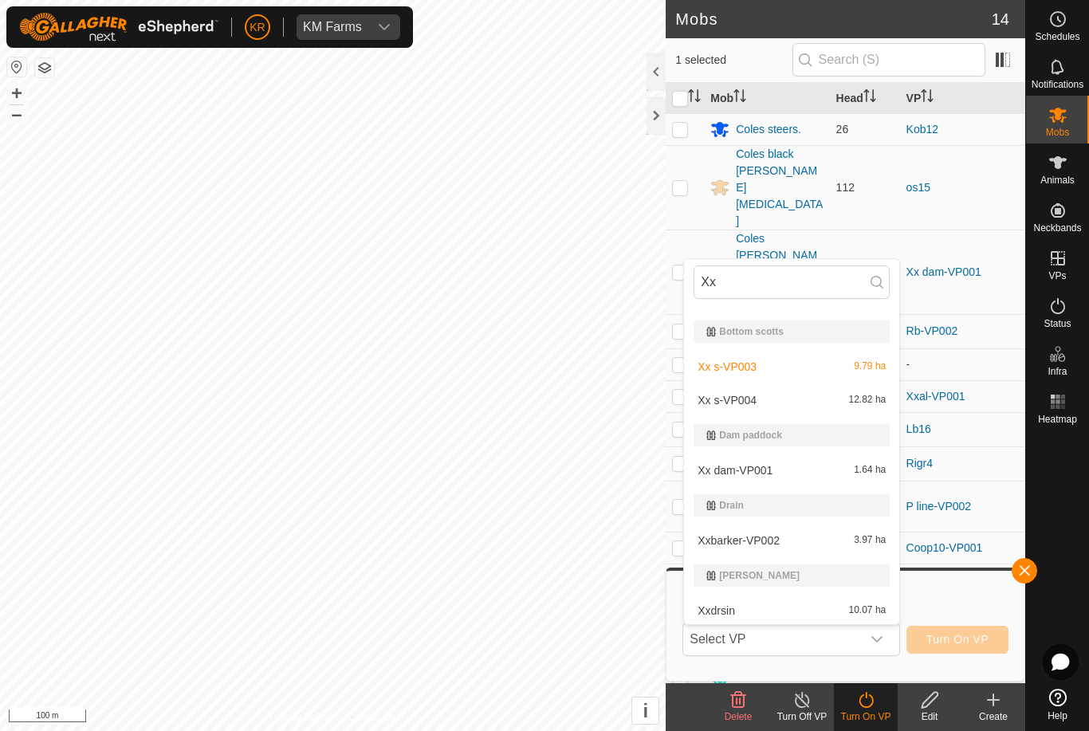
type input "Xx"
click at [809, 367] on div "Xx s-VP003 9.79 ha" at bounding box center [792, 366] width 196 height 19
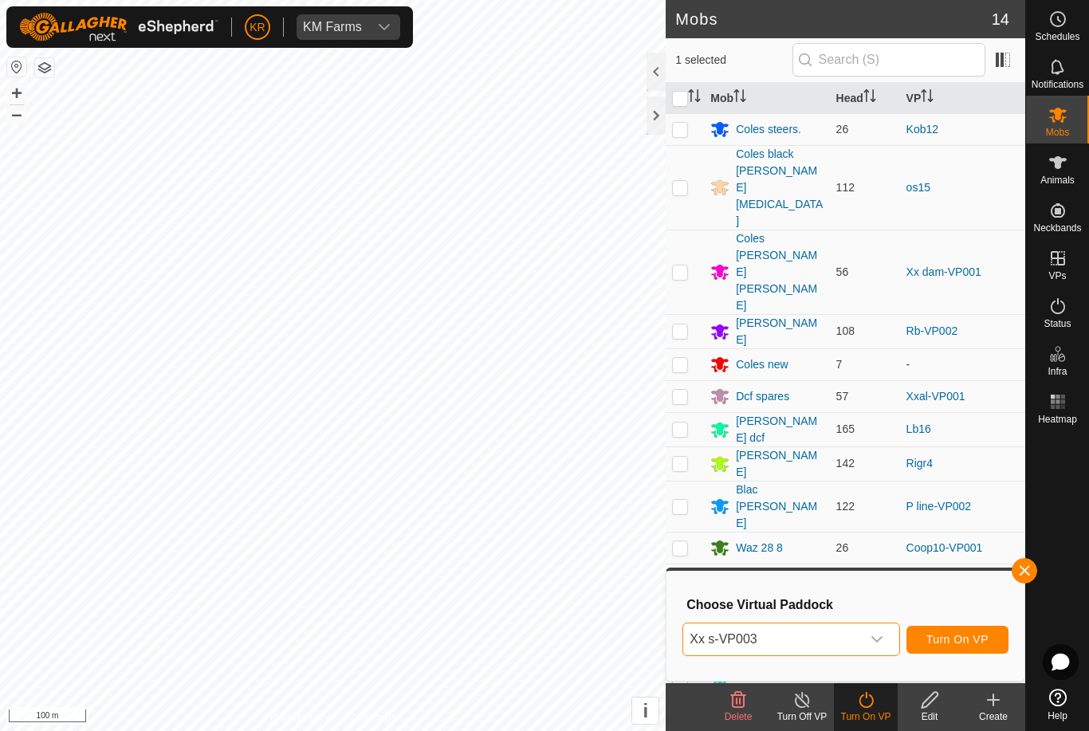
click at [789, 642] on span "Xx s-VP003" at bounding box center [771, 640] width 177 height 32
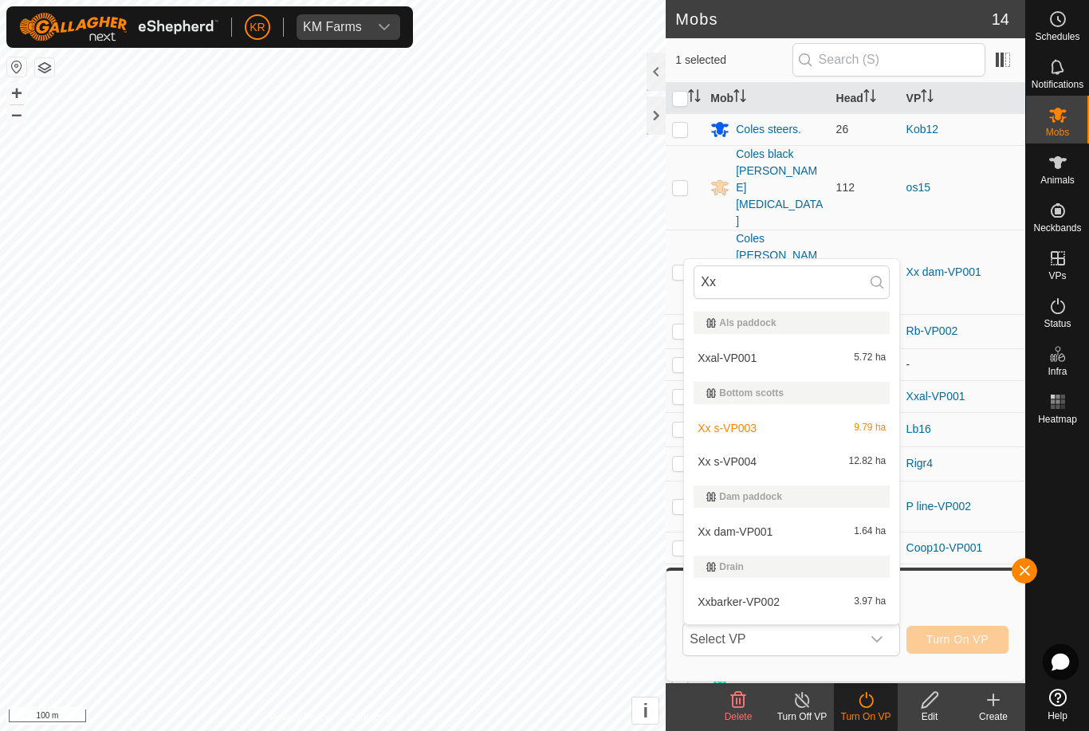
type input "Xx"
click at [774, 455] on div "Xx s-VP004 12.82 ha" at bounding box center [792, 461] width 196 height 19
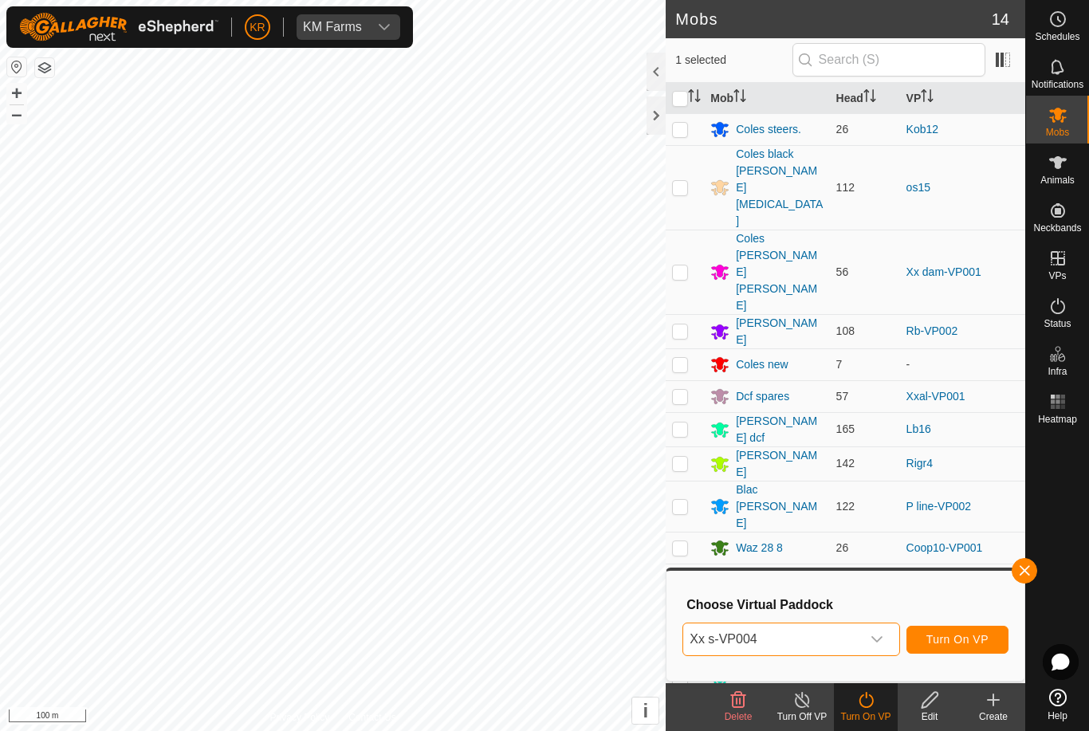
click at [958, 644] on span "Turn On VP" at bounding box center [958, 639] width 62 height 13
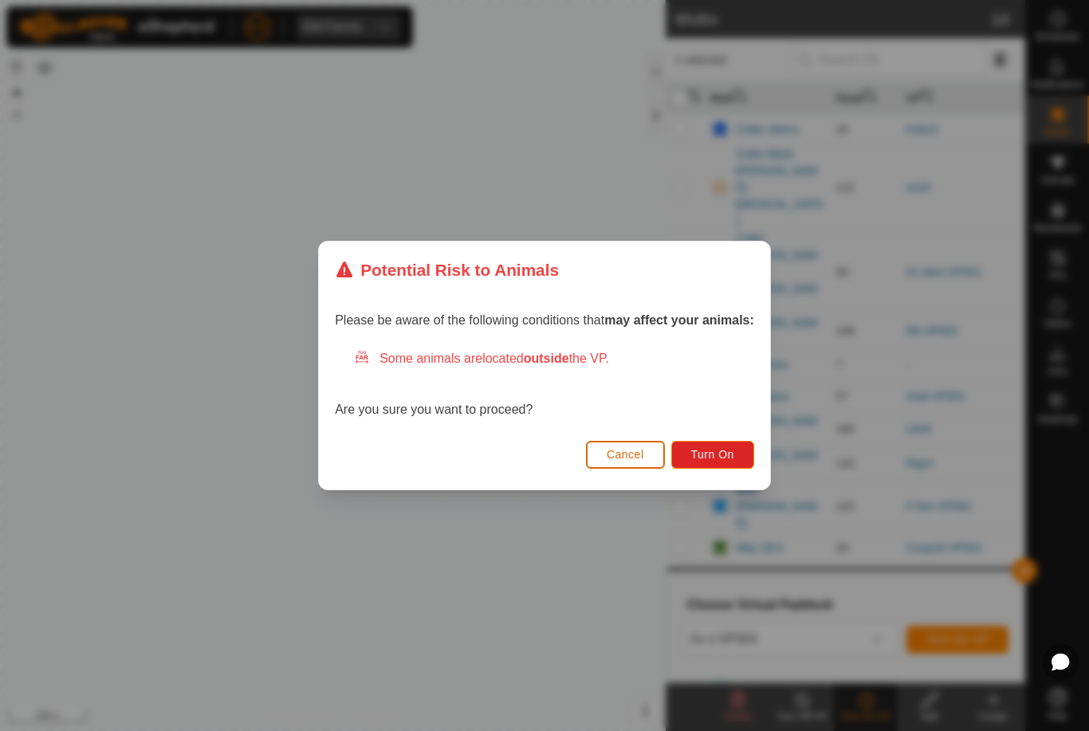
click at [718, 455] on span "Turn On" at bounding box center [712, 454] width 43 height 13
